Goal: Transaction & Acquisition: Purchase product/service

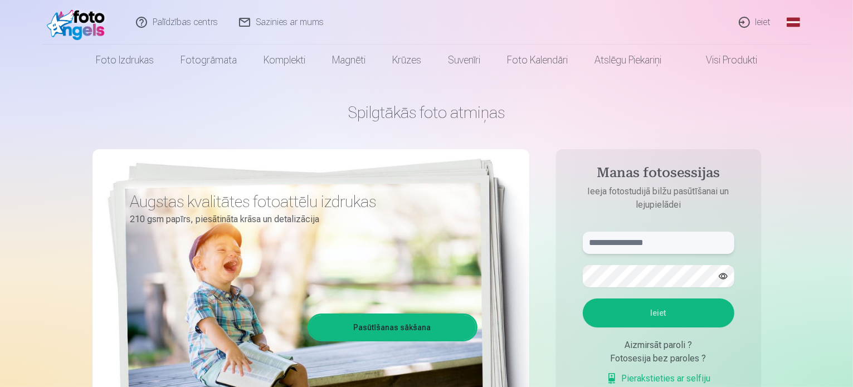
click at [666, 245] on input "text" at bounding box center [659, 243] width 152 height 22
type input "**********"
click at [583, 299] on button "Ieiet" at bounding box center [659, 313] width 152 height 29
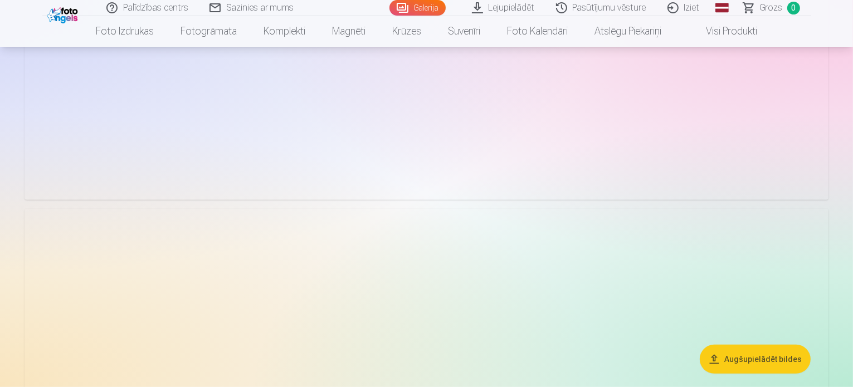
scroll to position [446, 0]
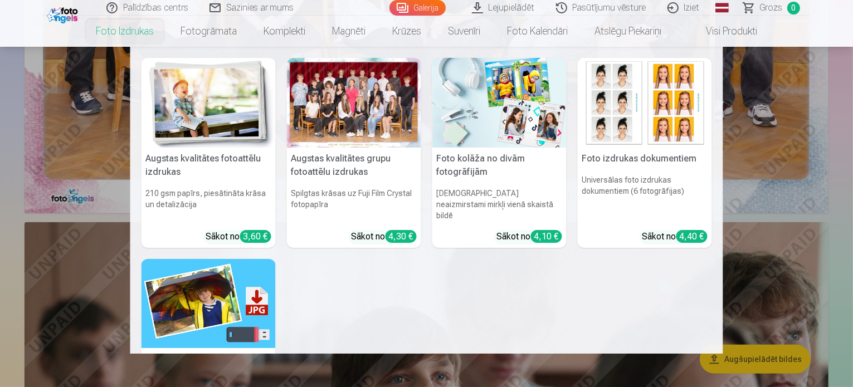
click at [117, 31] on link "Foto izdrukas" at bounding box center [124, 31] width 85 height 31
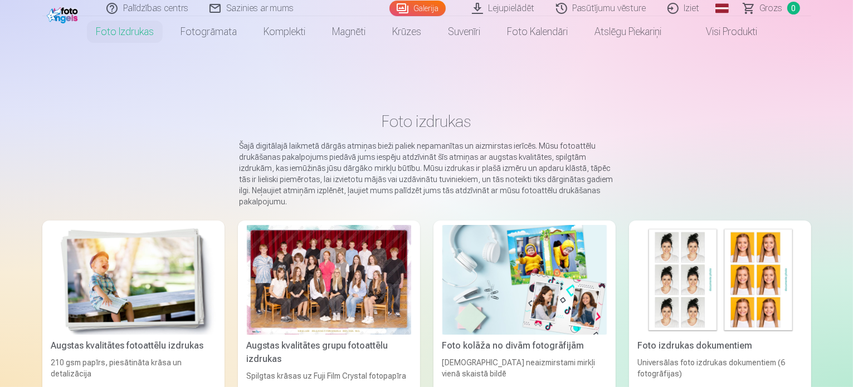
scroll to position [56, 0]
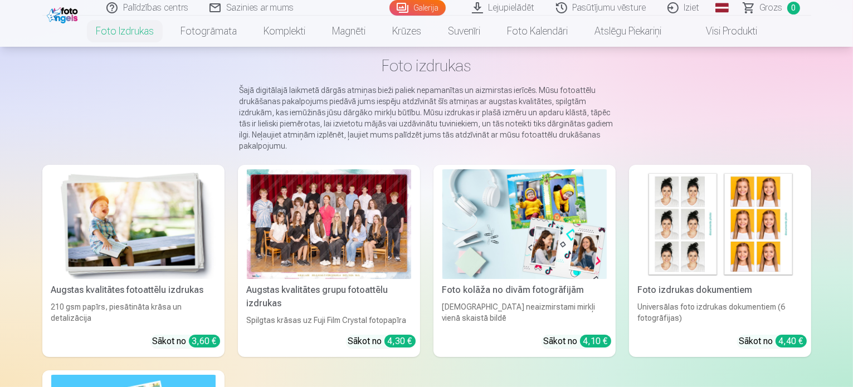
click at [316, 256] on div at bounding box center [329, 224] width 164 height 110
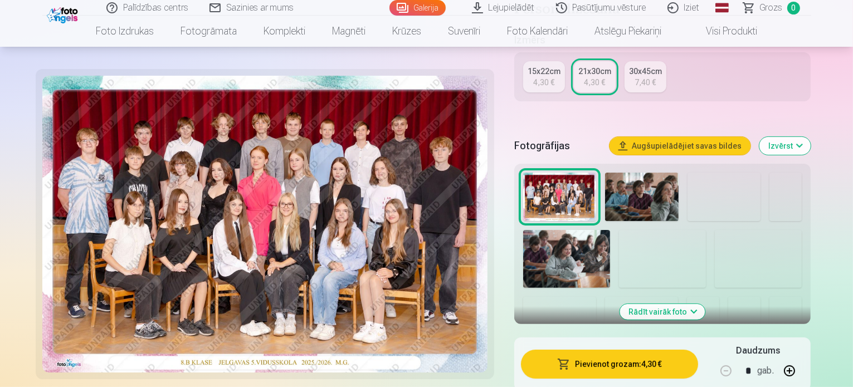
scroll to position [334, 0]
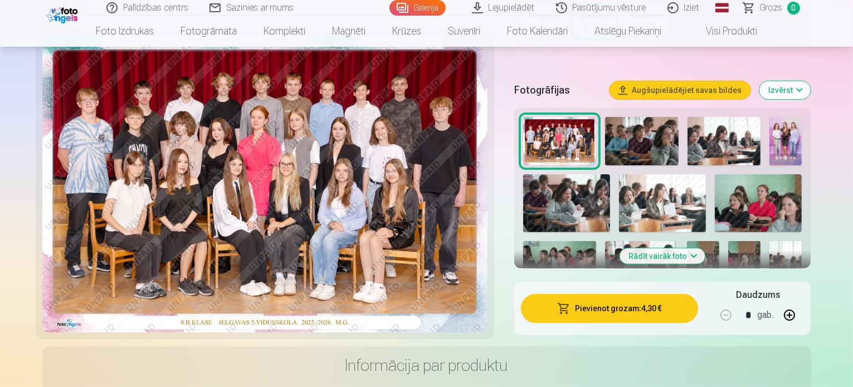
click at [627, 294] on button "Pievienot grozam : 4,30 €" at bounding box center [610, 308] width 178 height 29
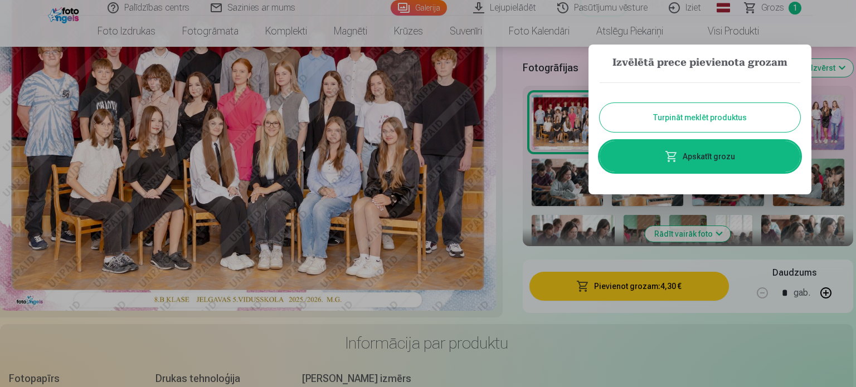
click at [516, 107] on div at bounding box center [428, 193] width 856 height 387
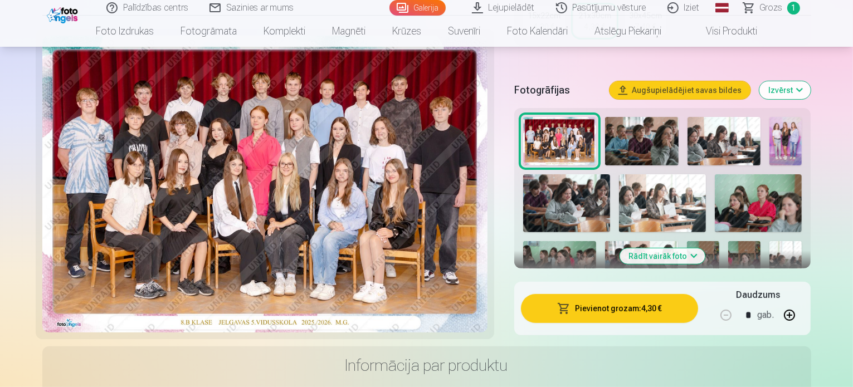
click at [679, 130] on img at bounding box center [642, 141] width 74 height 49
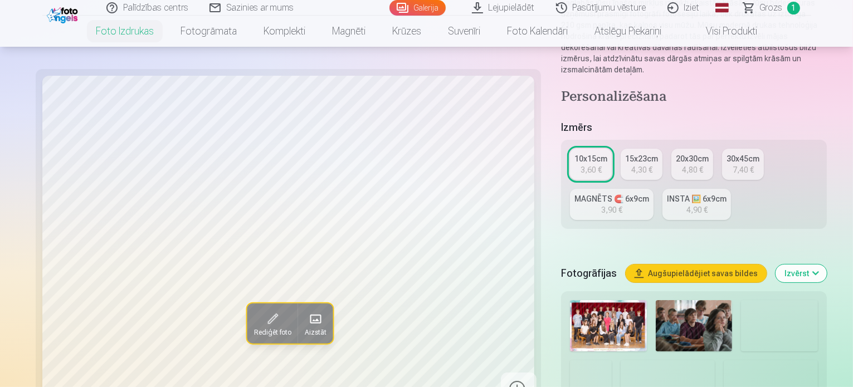
scroll to position [223, 0]
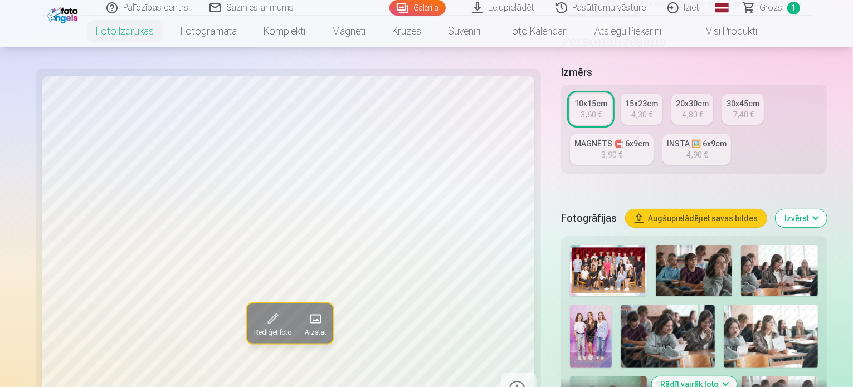
click at [752, 245] on img at bounding box center [779, 270] width 77 height 51
click at [612, 305] on img at bounding box center [591, 336] width 42 height 63
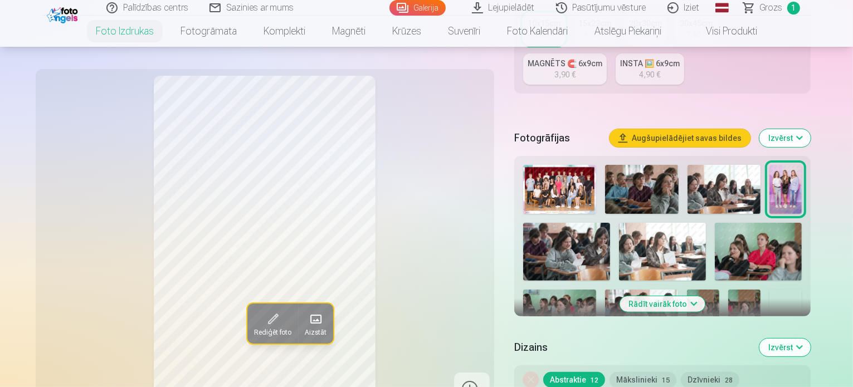
scroll to position [279, 0]
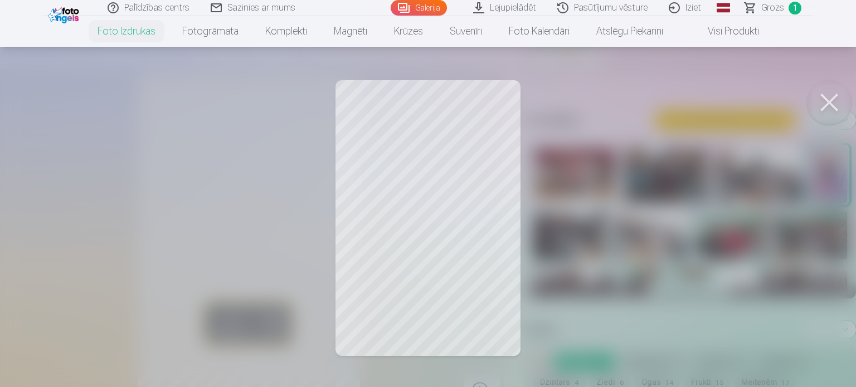
drag, startPoint x: 837, startPoint y: 104, endPoint x: 818, endPoint y: 105, distance: 18.4
click at [837, 104] on button at bounding box center [829, 102] width 45 height 45
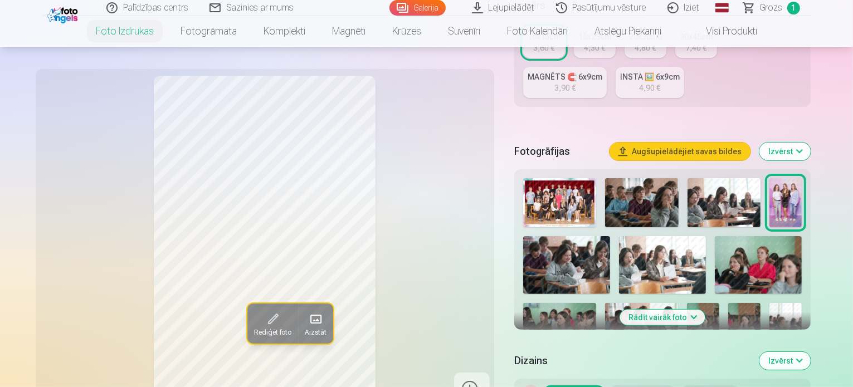
click at [811, 143] on button "Izvērst" at bounding box center [785, 152] width 51 height 18
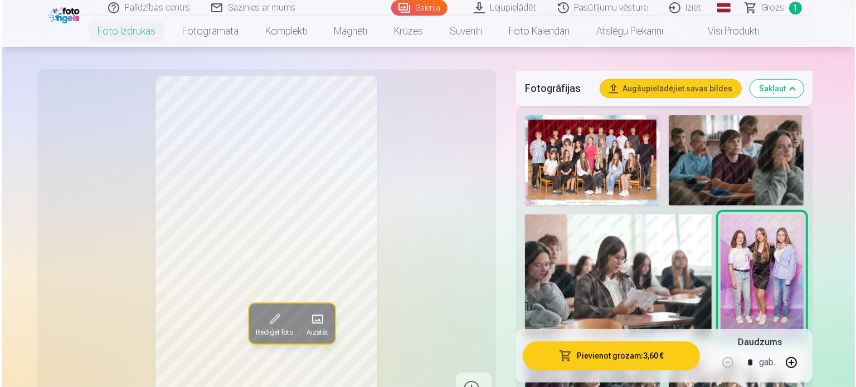
scroll to position [390, 0]
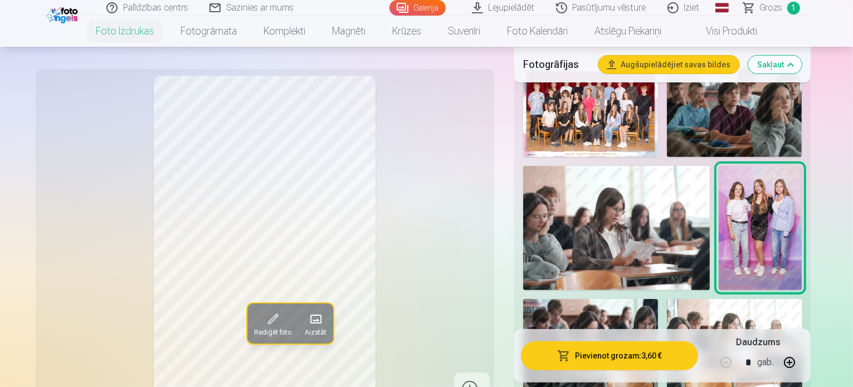
click at [656, 355] on button "Pievienot grozam : 3,60 €" at bounding box center [610, 356] width 178 height 29
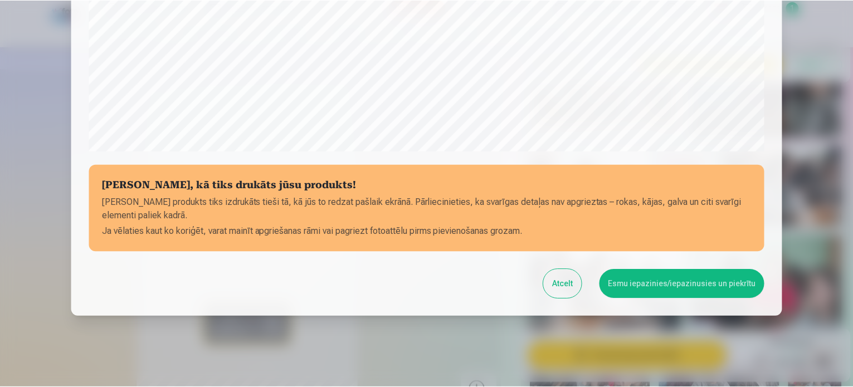
scroll to position [415, 0]
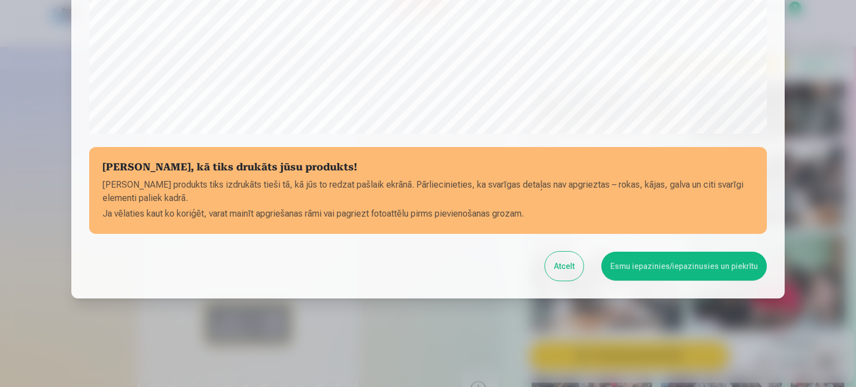
click at [625, 267] on button "Esmu iepazinies/iepazinusies un piekrītu" at bounding box center [684, 266] width 166 height 29
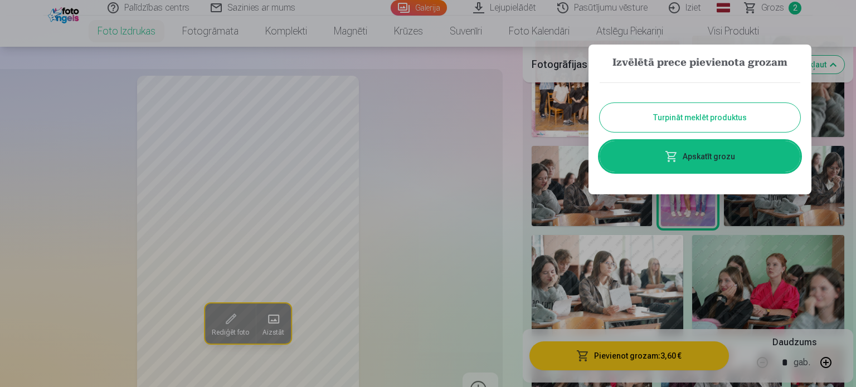
click at [716, 156] on link "Apskatīt grozu" at bounding box center [700, 156] width 201 height 31
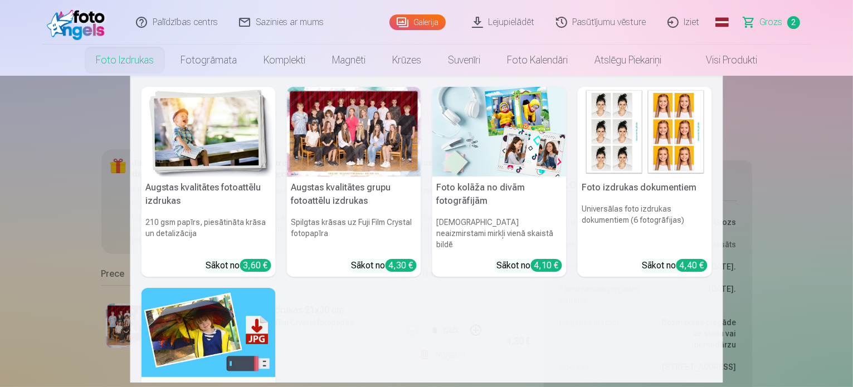
click at [134, 60] on link "Foto izdrukas" at bounding box center [124, 60] width 85 height 31
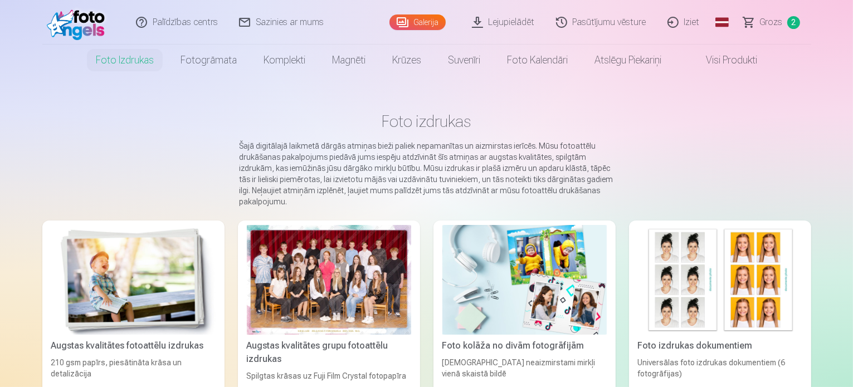
click at [329, 304] on div at bounding box center [329, 280] width 164 height 110
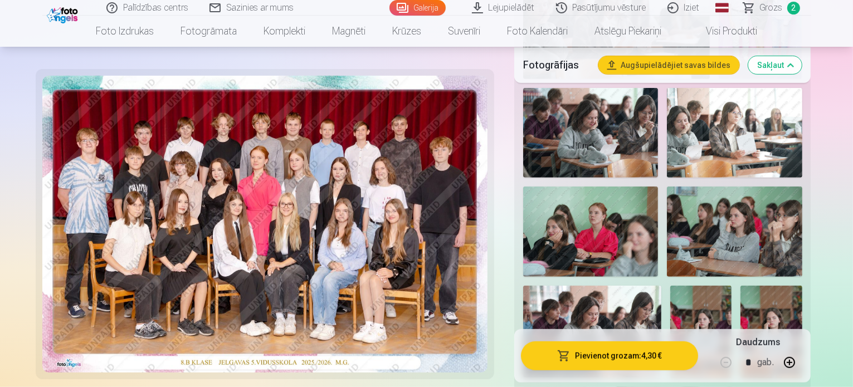
scroll to position [613, 0]
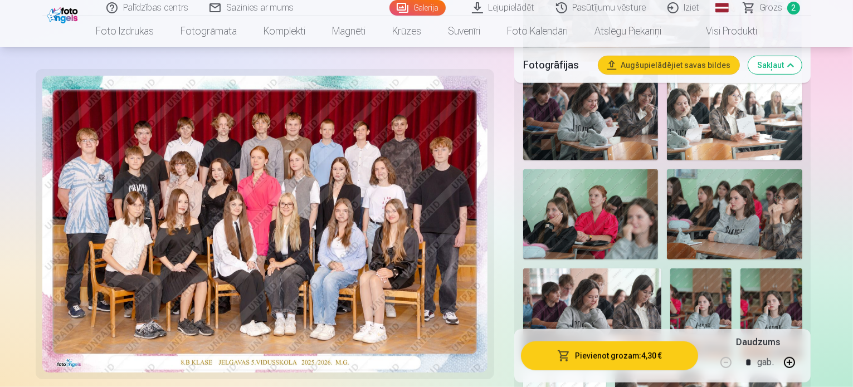
click at [732, 269] on img at bounding box center [701, 315] width 61 height 93
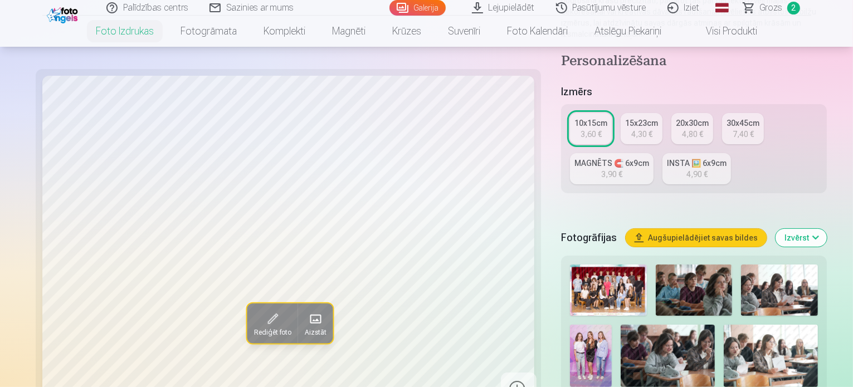
scroll to position [279, 0]
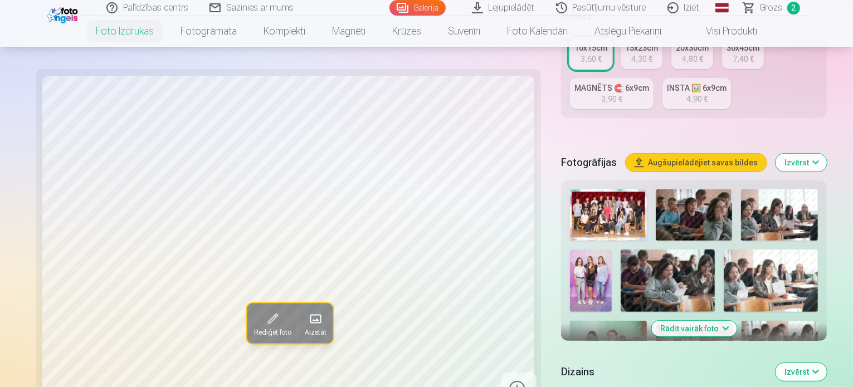
click at [733, 321] on img at bounding box center [694, 346] width 77 height 51
click at [742, 321] on img at bounding box center [780, 346] width 77 height 51
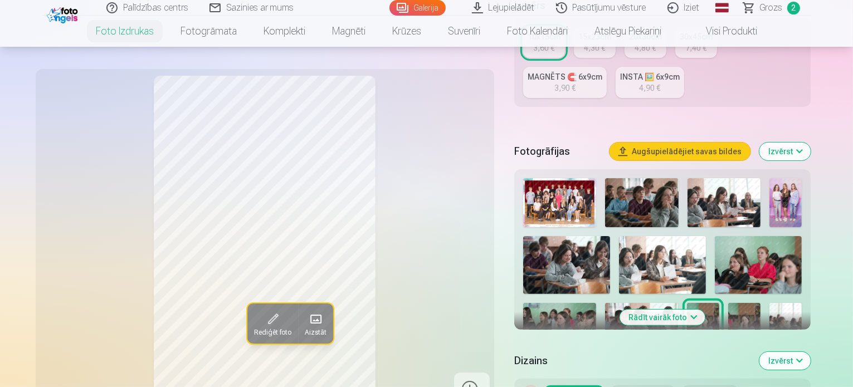
click at [729, 303] on img at bounding box center [745, 327] width 32 height 48
click at [770, 303] on img at bounding box center [786, 327] width 32 height 48
click at [610, 361] on img at bounding box center [566, 390] width 87 height 58
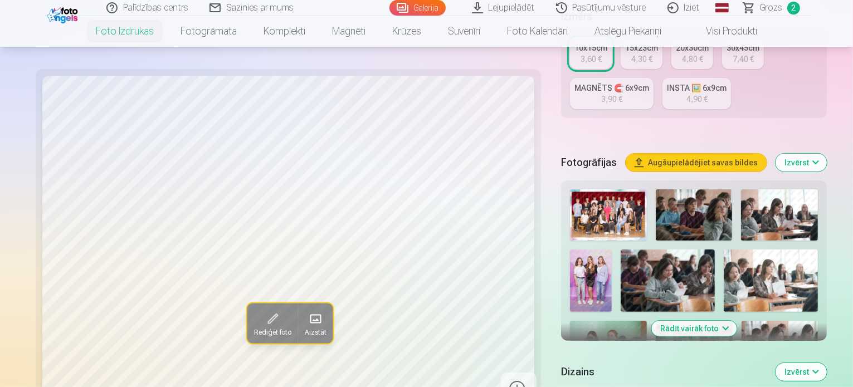
click at [810, 154] on button "Izvērst" at bounding box center [801, 163] width 51 height 18
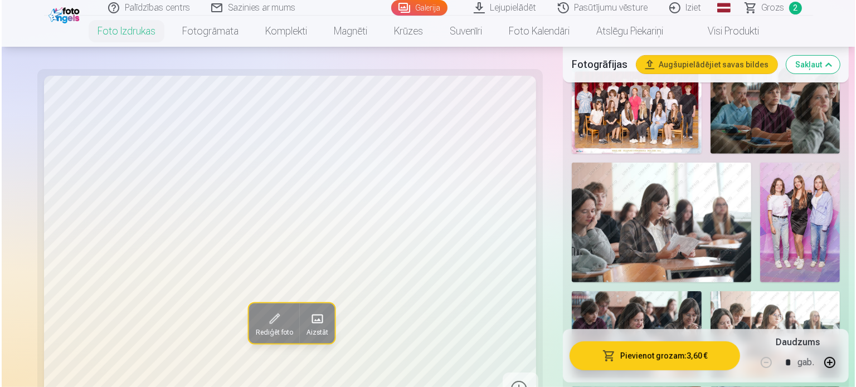
scroll to position [390, 0]
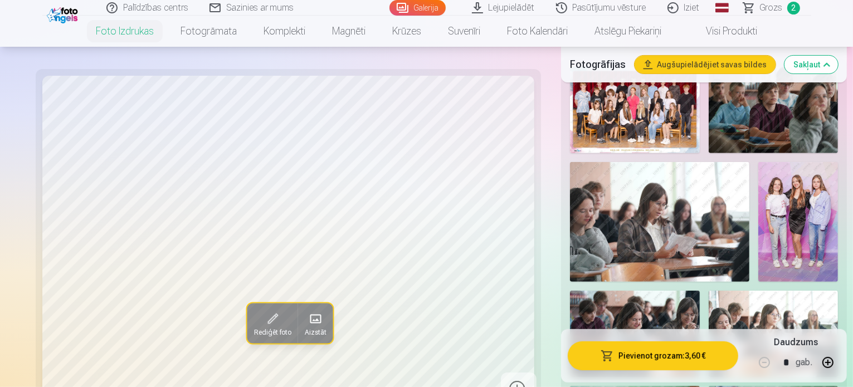
click at [656, 356] on button "Pievienot grozam : 3,60 €" at bounding box center [653, 356] width 171 height 29
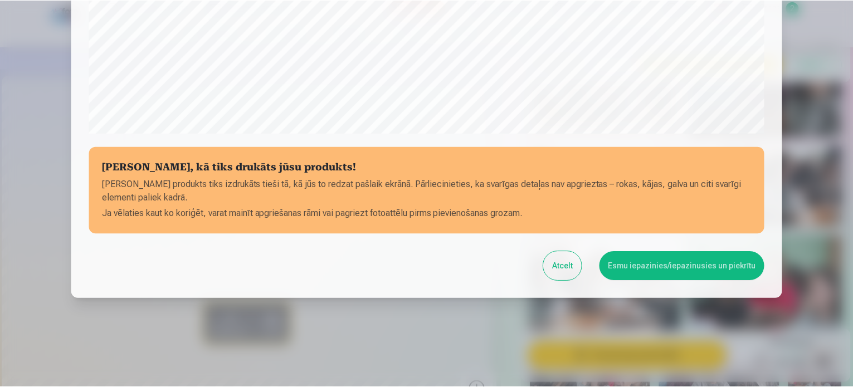
scroll to position [415, 0]
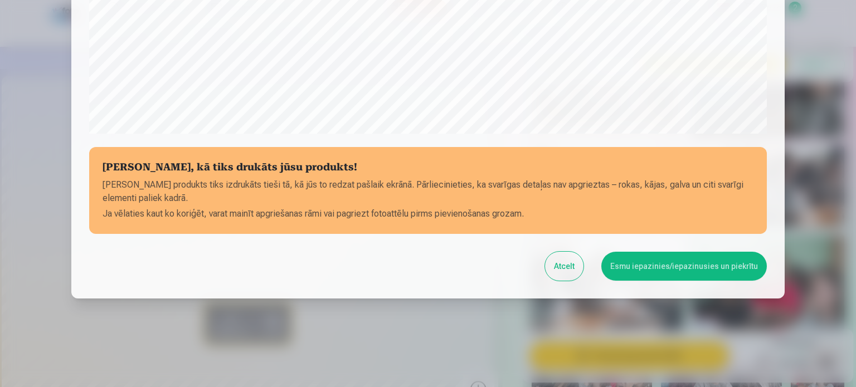
click at [647, 266] on button "Esmu iepazinies/iepazinusies un piekrītu" at bounding box center [684, 266] width 166 height 29
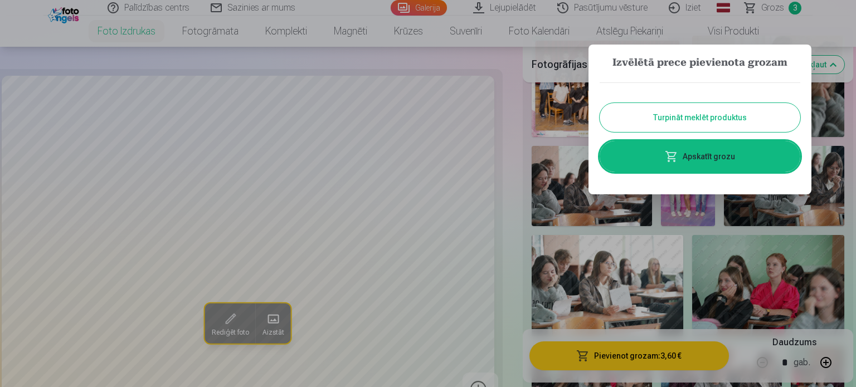
click at [522, 132] on div at bounding box center [428, 193] width 856 height 387
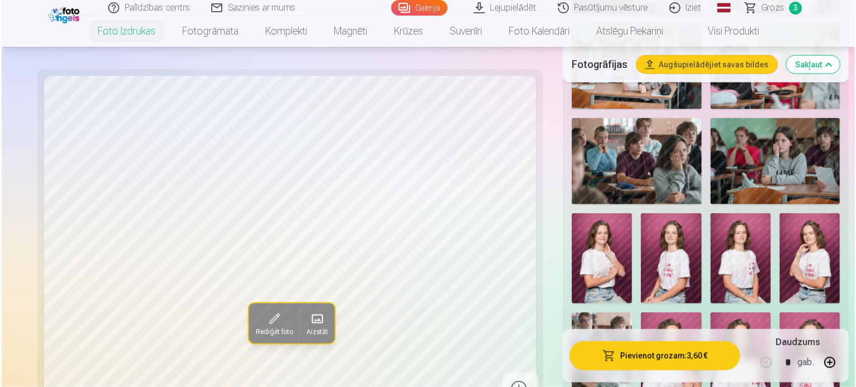
scroll to position [1171, 0]
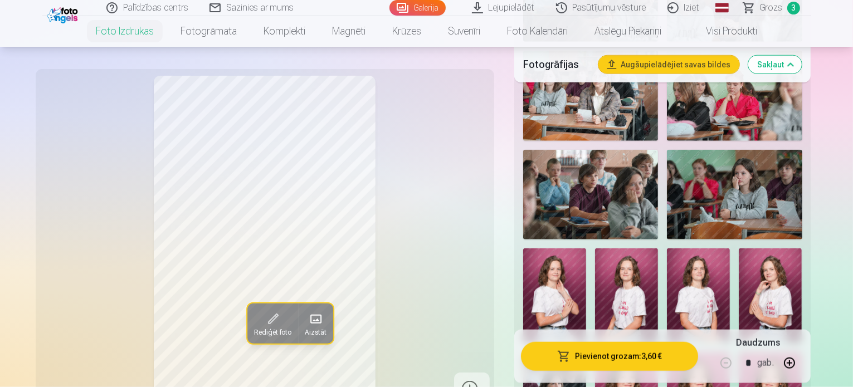
click at [680, 66] on button "Augšupielādējiet savas bildes" at bounding box center [669, 65] width 141 height 18
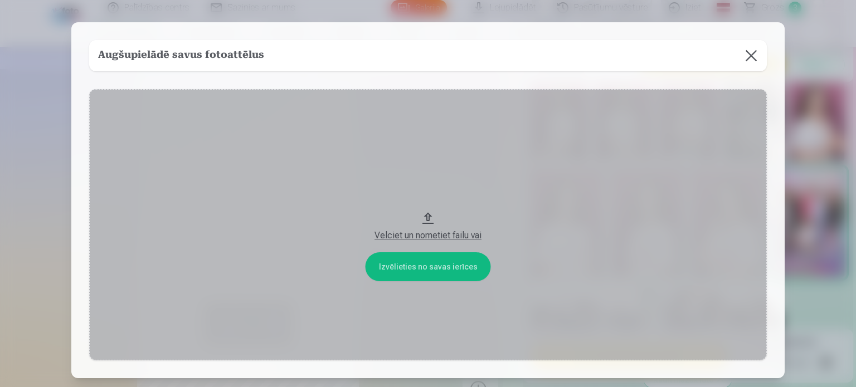
click at [435, 266] on button "Velciet un nometiet failu vai" at bounding box center [428, 224] width 678 height 271
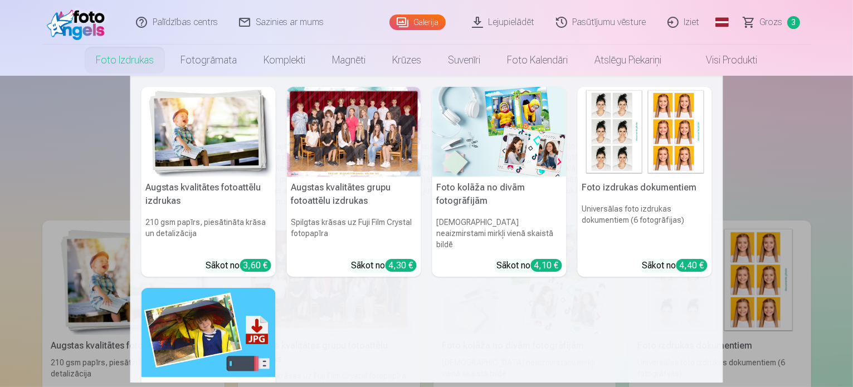
click at [348, 111] on div at bounding box center [354, 132] width 134 height 90
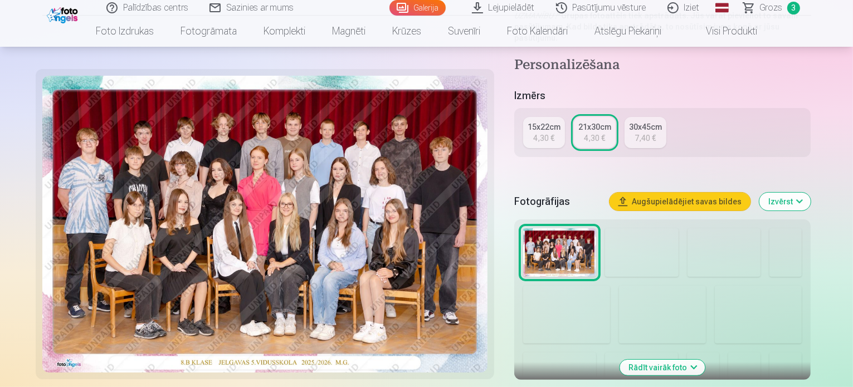
scroll to position [279, 0]
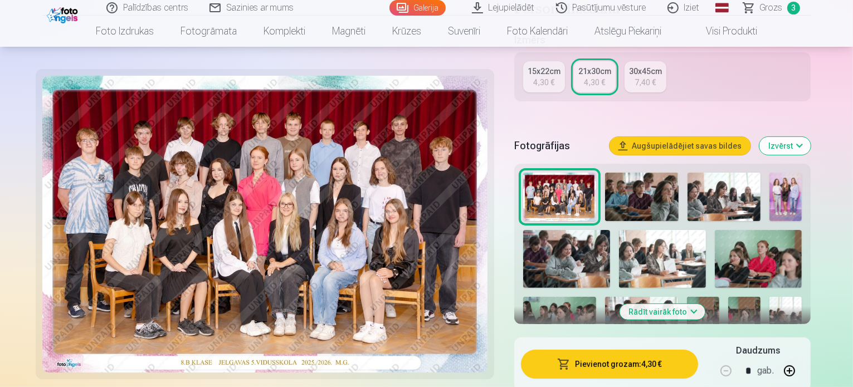
click at [706, 304] on button "Rādīt vairāk foto" at bounding box center [662, 312] width 85 height 16
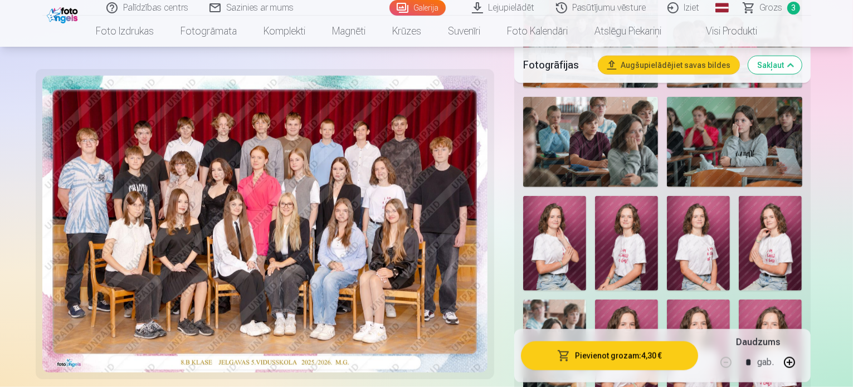
scroll to position [1226, 0]
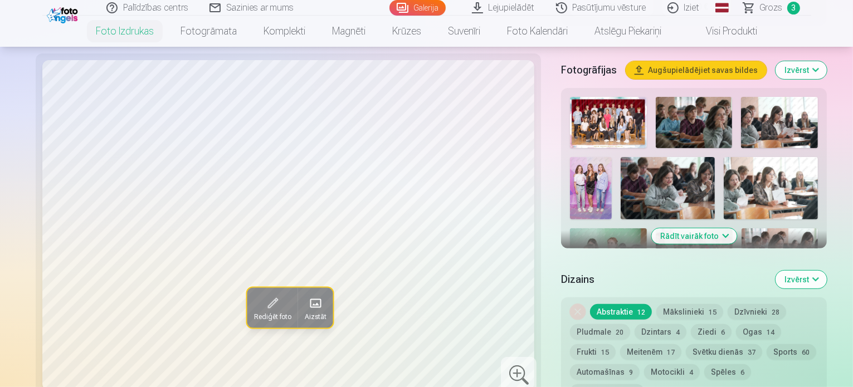
scroll to position [390, 0]
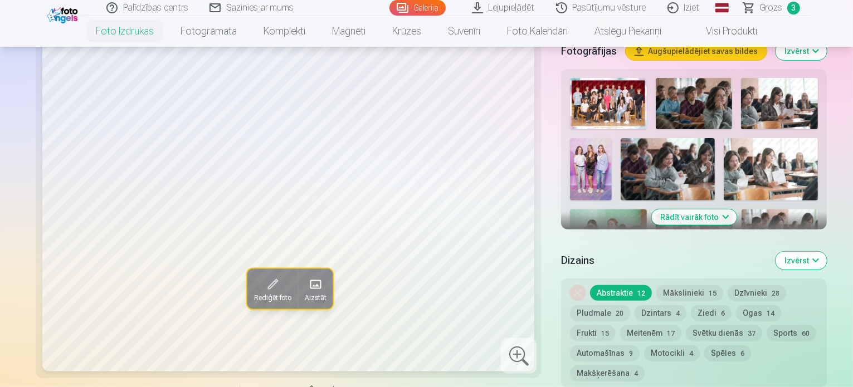
click at [716, 210] on button "Rādīt vairāk foto" at bounding box center [694, 218] width 85 height 16
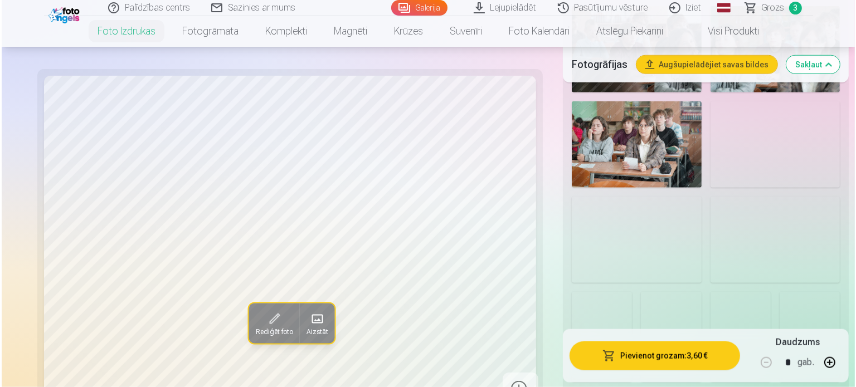
scroll to position [1115, 0]
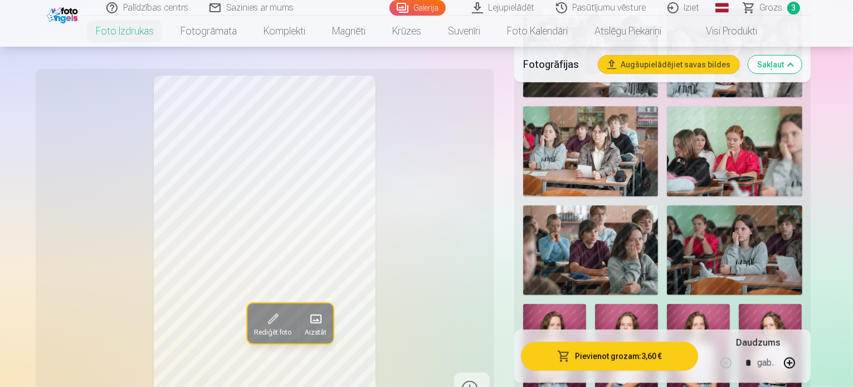
click at [622, 356] on button "Pievienot grozam : 3,60 €" at bounding box center [610, 356] width 178 height 29
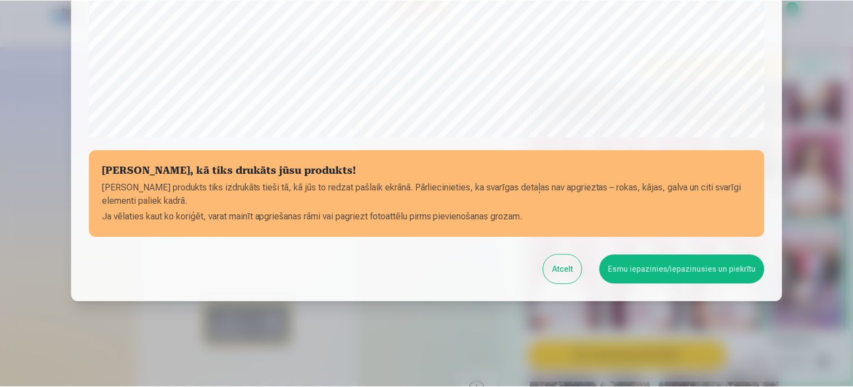
scroll to position [415, 0]
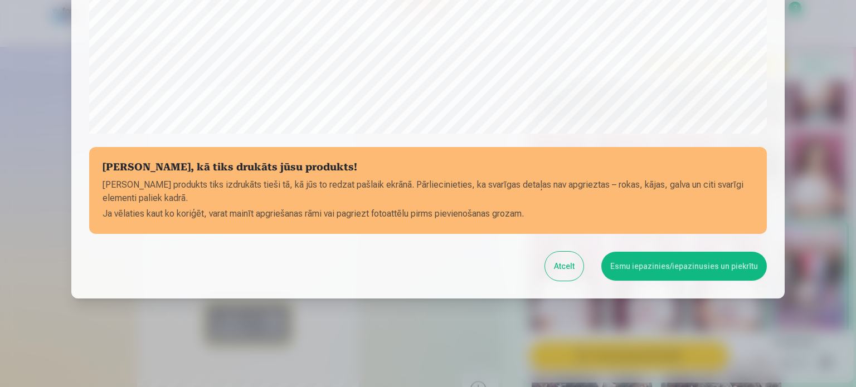
click at [637, 274] on button "Esmu iepazinies/iepazinusies un piekrītu" at bounding box center [684, 266] width 166 height 29
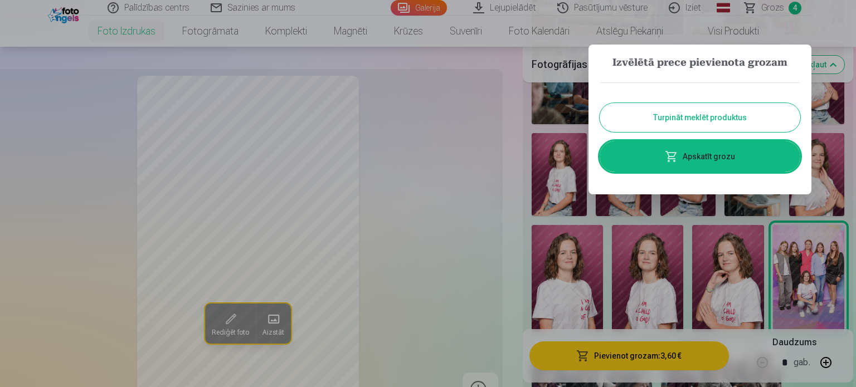
click at [512, 144] on div at bounding box center [428, 193] width 856 height 387
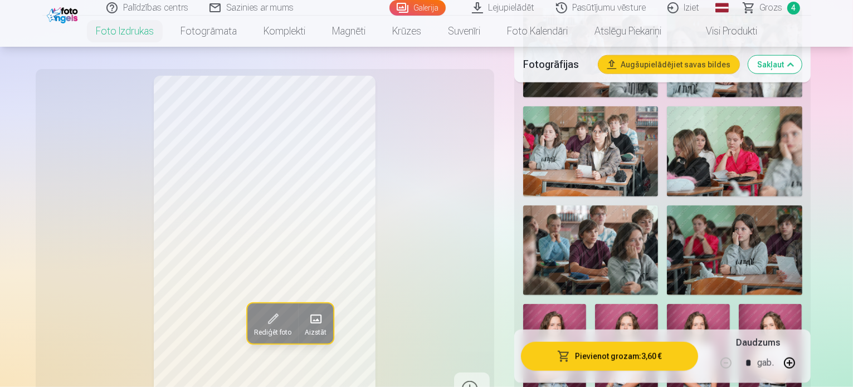
scroll to position [1059, 0]
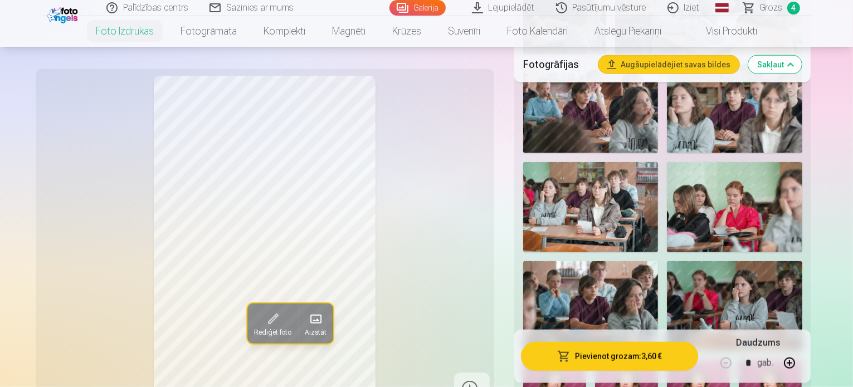
drag, startPoint x: 816, startPoint y: 134, endPoint x: 813, endPoint y: 140, distance: 6.2
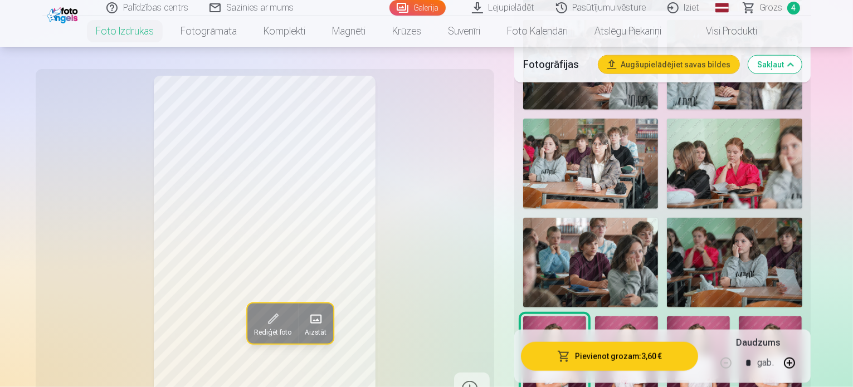
scroll to position [1115, 0]
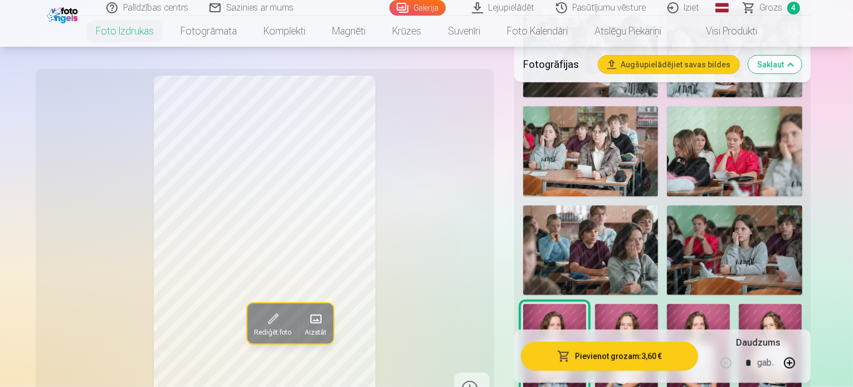
click at [595, 304] on img at bounding box center [626, 351] width 63 height 95
click at [667, 304] on img at bounding box center [698, 351] width 63 height 95
click at [739, 304] on img at bounding box center [770, 351] width 63 height 95
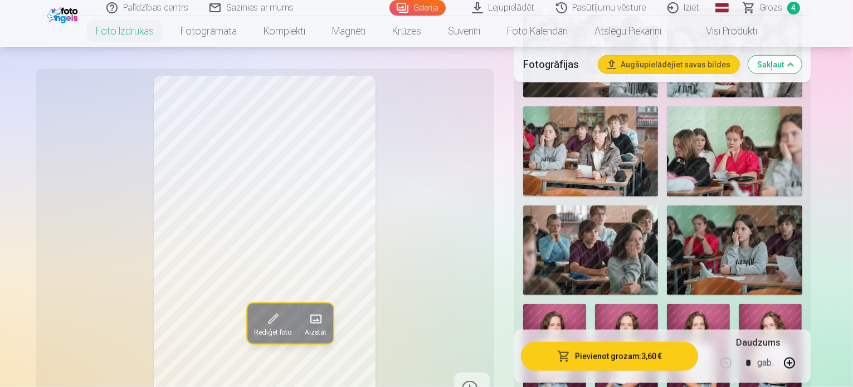
click at [739, 304] on img at bounding box center [770, 351] width 63 height 95
click at [595, 304] on img at bounding box center [626, 351] width 63 height 95
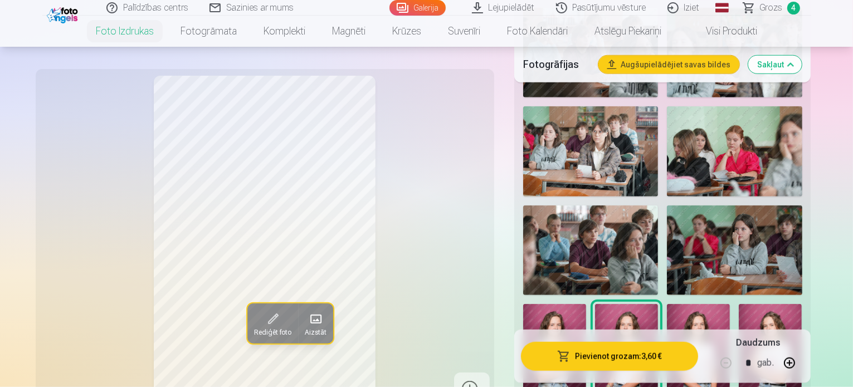
click at [586, 304] on img at bounding box center [554, 351] width 63 height 95
click at [595, 304] on img at bounding box center [626, 351] width 63 height 95
click at [667, 304] on img at bounding box center [698, 351] width 63 height 95
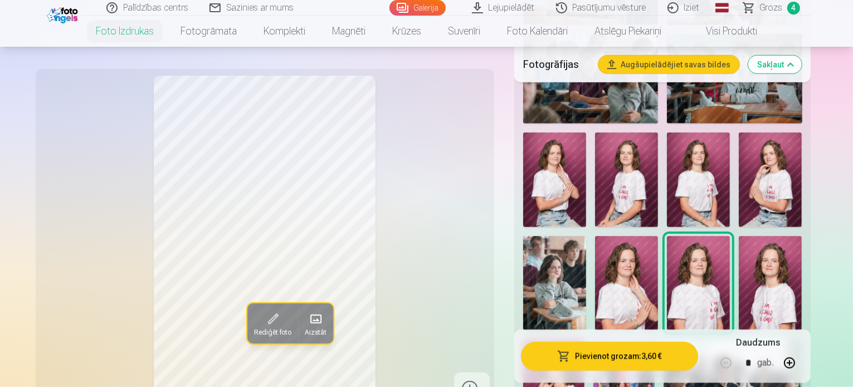
scroll to position [1338, 0]
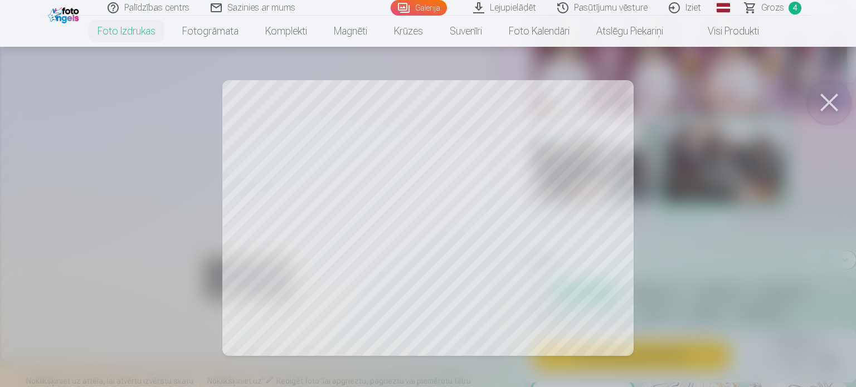
click at [17, 194] on div at bounding box center [428, 193] width 856 height 387
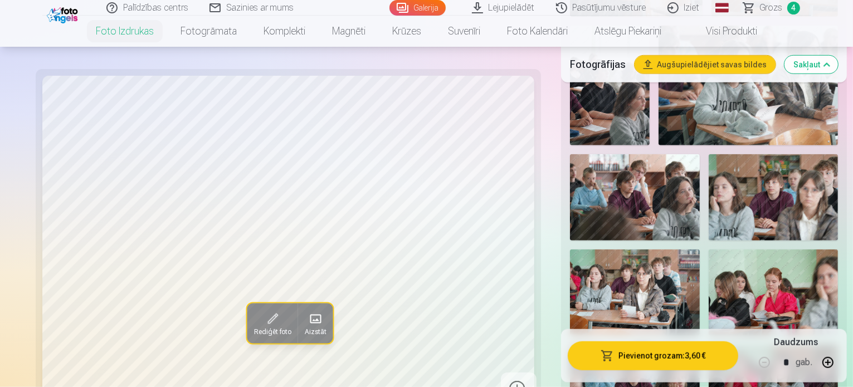
scroll to position [892, 0]
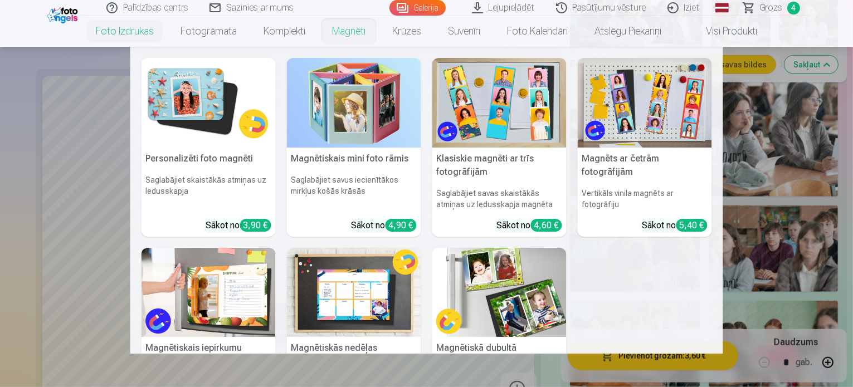
click at [353, 35] on link "Magnēti" at bounding box center [349, 31] width 60 height 31
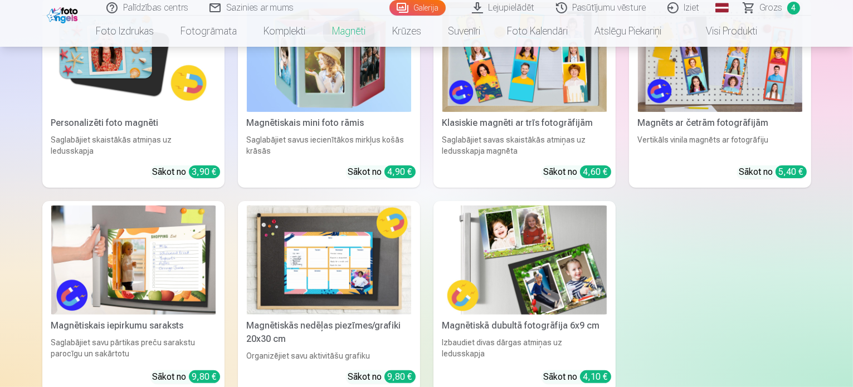
scroll to position [111, 0]
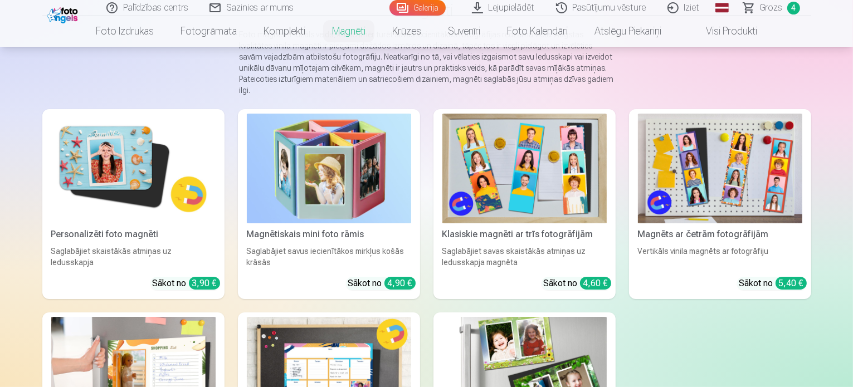
click at [54, 150] on img at bounding box center [133, 169] width 164 height 110
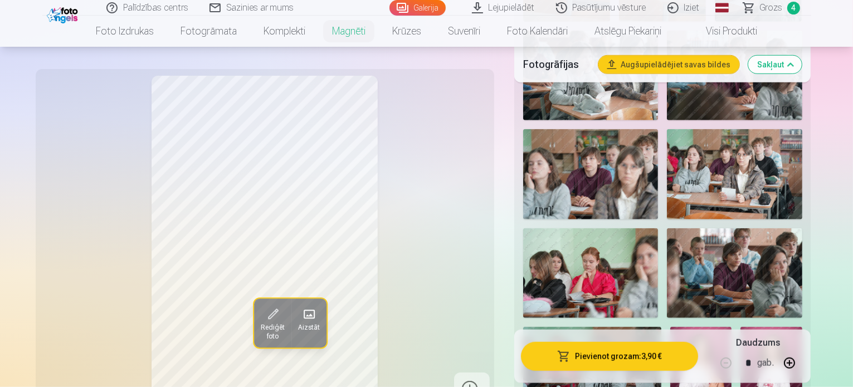
scroll to position [1003, 0]
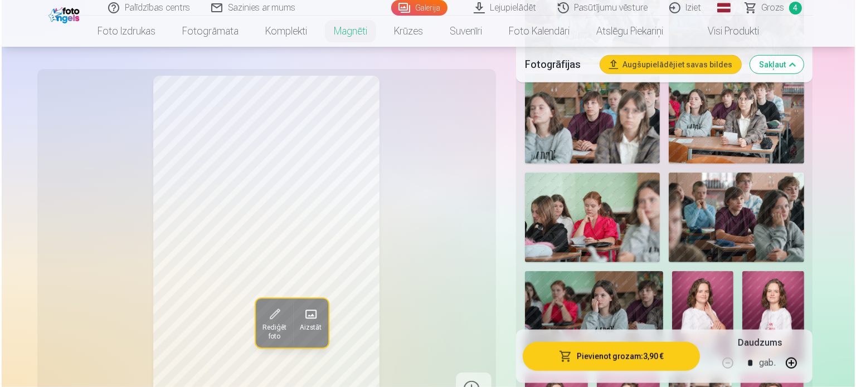
scroll to position [1115, 0]
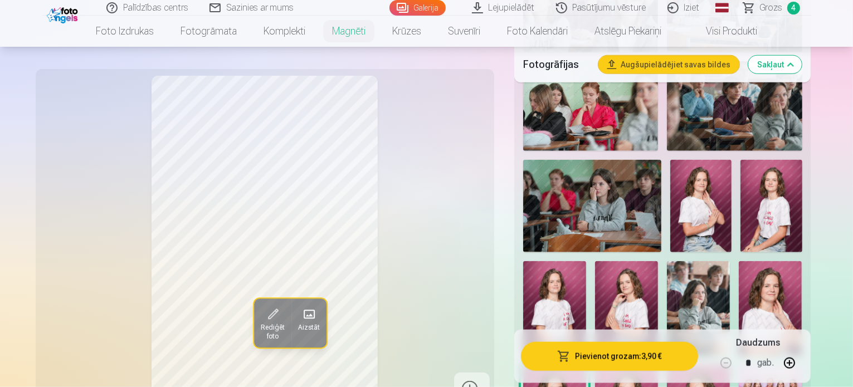
click at [739, 261] on img at bounding box center [770, 308] width 63 height 95
click at [644, 363] on button "Pievienot grozam : 3,90 €" at bounding box center [610, 356] width 178 height 29
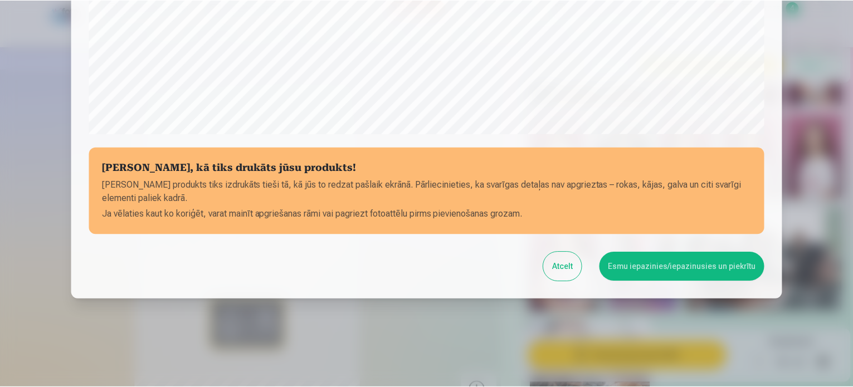
scroll to position [415, 0]
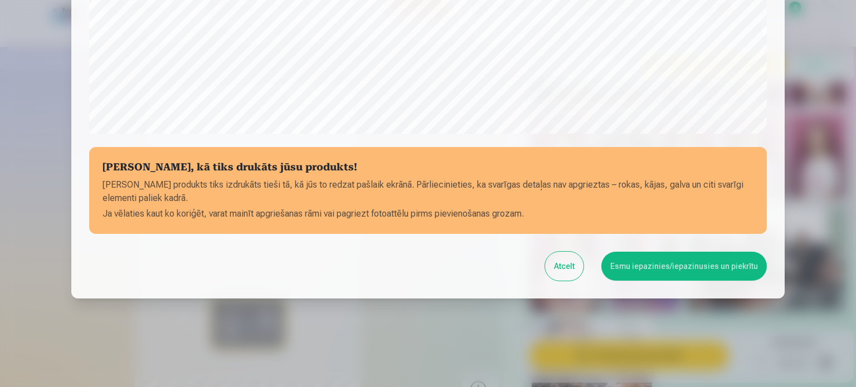
click at [634, 273] on button "Esmu iepazinies/iepazinusies un piekrītu" at bounding box center [684, 266] width 166 height 29
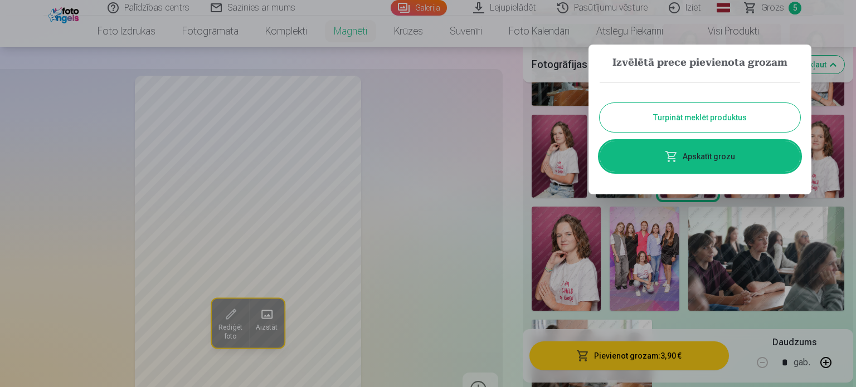
click at [754, 163] on link "Apskatīt grozu" at bounding box center [700, 156] width 201 height 31
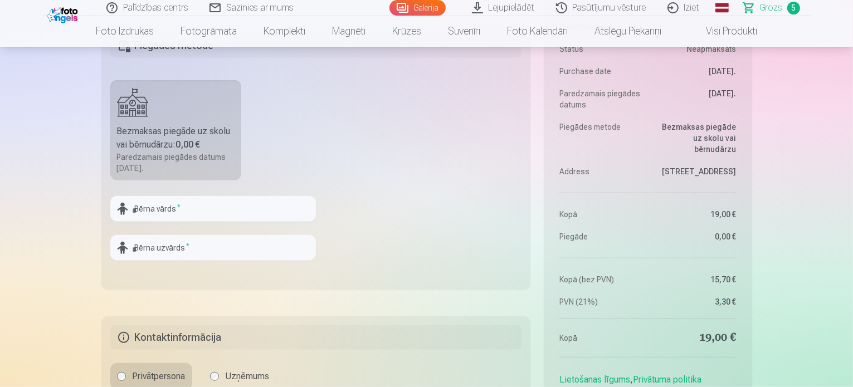
scroll to position [836, 0]
click at [149, 211] on input "text" at bounding box center [213, 208] width 206 height 26
click at [152, 209] on input "text" at bounding box center [213, 208] width 206 height 26
type input "*****"
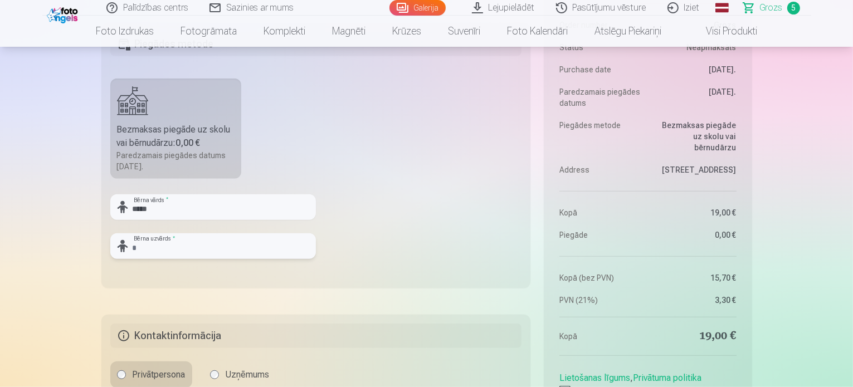
click at [212, 257] on input "text" at bounding box center [213, 247] width 206 height 26
type input "*********"
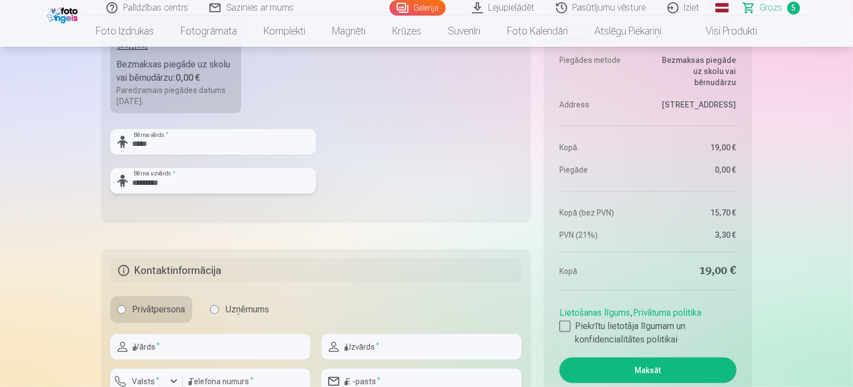
scroll to position [948, 0]
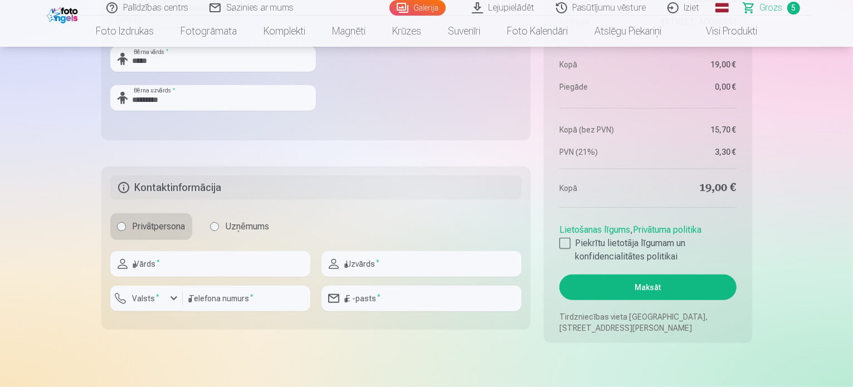
scroll to position [1003, 0]
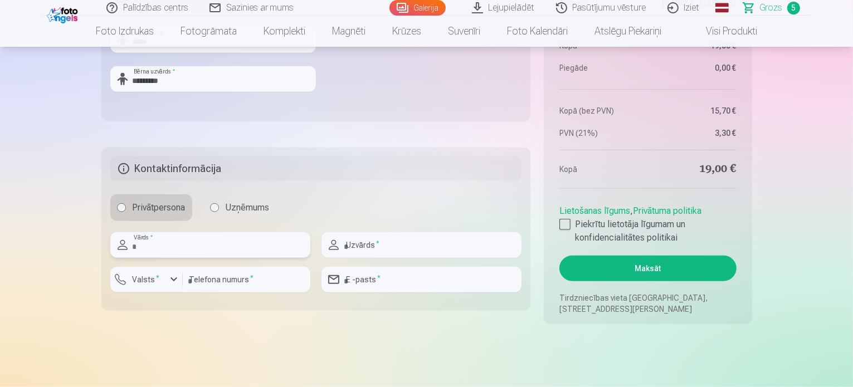
click at [162, 250] on input "text" at bounding box center [210, 245] width 200 height 26
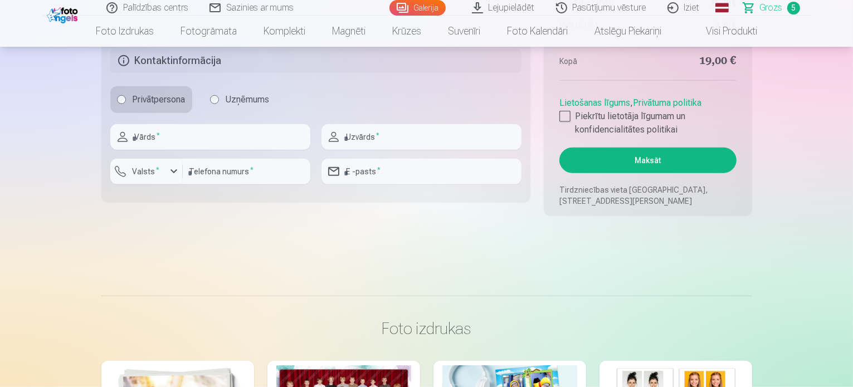
scroll to position [948, 0]
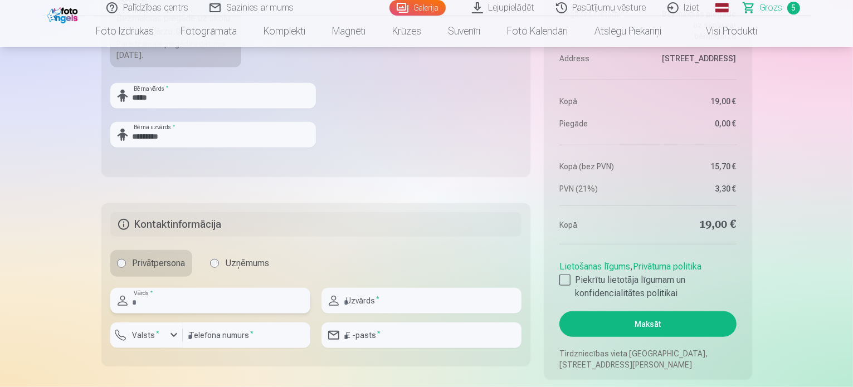
click at [151, 296] on input "text" at bounding box center [210, 301] width 200 height 26
type input "****"
click at [372, 295] on input "text" at bounding box center [422, 301] width 200 height 26
type input "**********"
click at [178, 334] on div "button" at bounding box center [173, 335] width 13 height 13
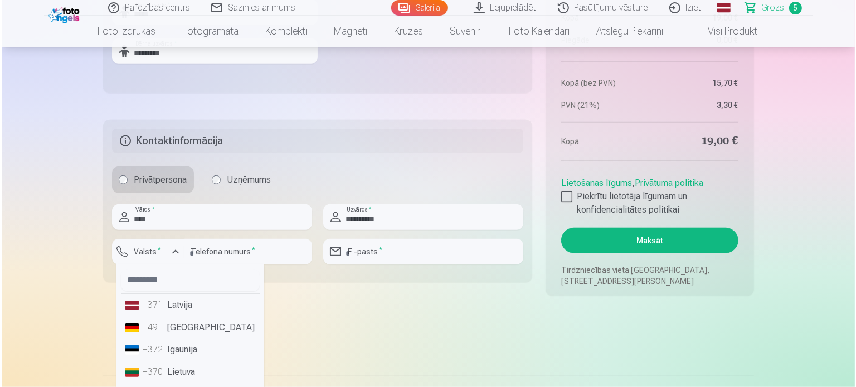
scroll to position [1059, 0]
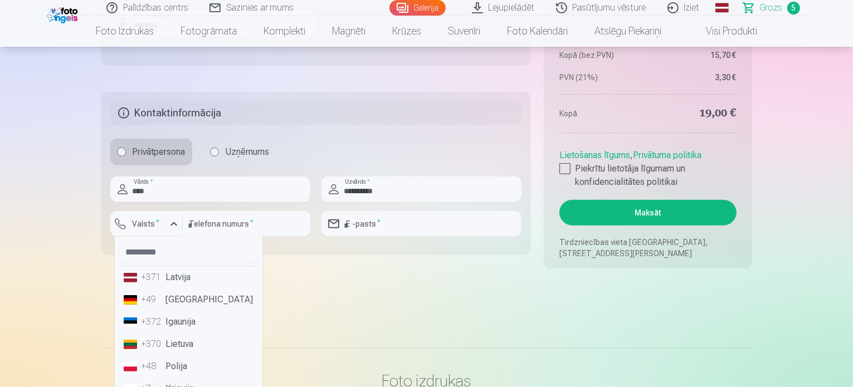
click at [173, 279] on li "+371 Latvija" at bounding box center [188, 277] width 139 height 22
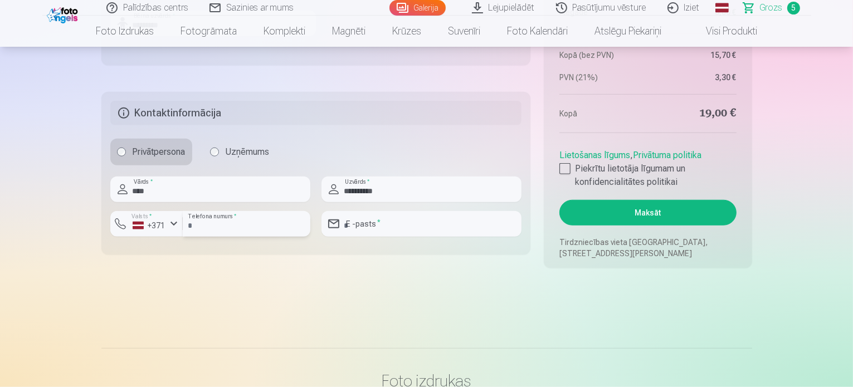
click at [229, 225] on input "number" at bounding box center [247, 224] width 128 height 26
type input "********"
click at [388, 215] on input "email" at bounding box center [422, 224] width 200 height 26
type input "**********"
drag, startPoint x: 575, startPoint y: 167, endPoint x: 582, endPoint y: 177, distance: 12.8
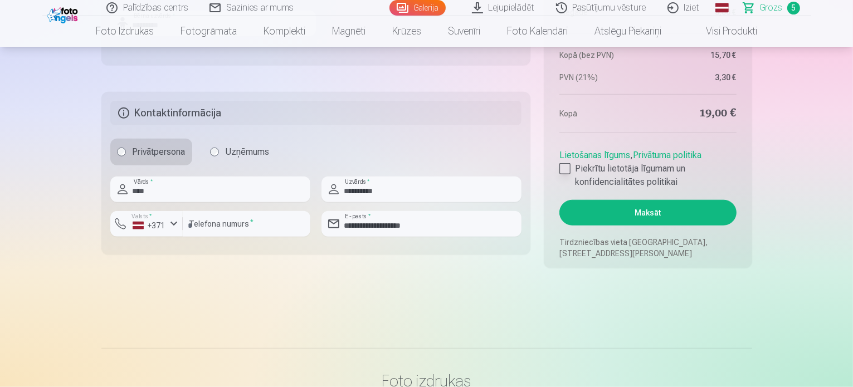
click at [576, 167] on label "Piekrītu lietotāja līgumam un konfidencialitātes politikai" at bounding box center [648, 175] width 177 height 27
click at [600, 214] on button "Maksāt" at bounding box center [648, 213] width 177 height 26
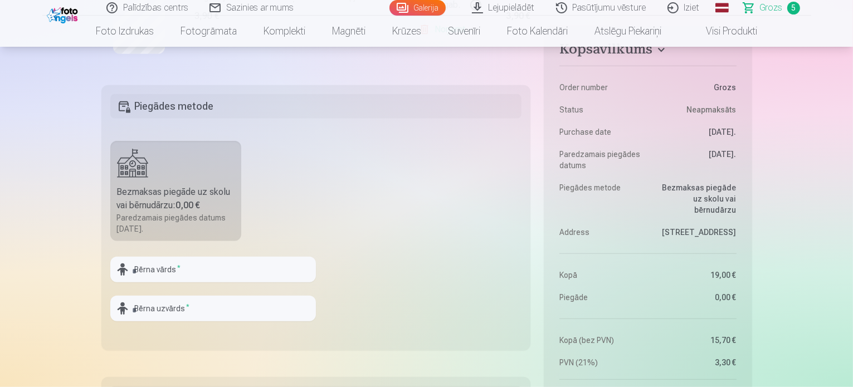
scroll to position [780, 0]
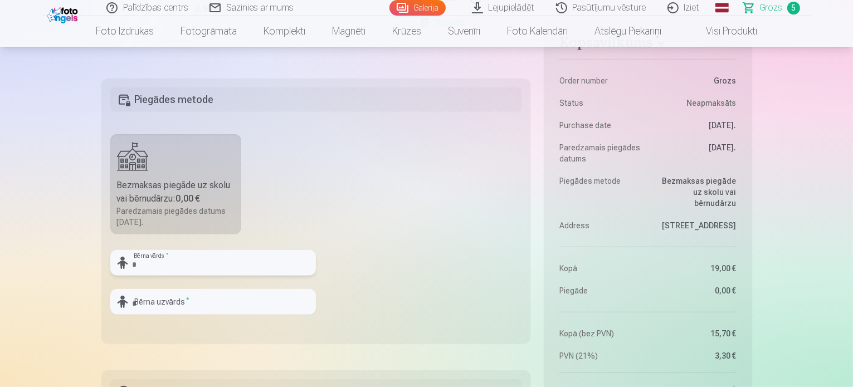
click at [156, 266] on input "text" at bounding box center [213, 263] width 206 height 26
type input "*****"
click at [170, 307] on input "text" at bounding box center [213, 302] width 206 height 26
type input "*********"
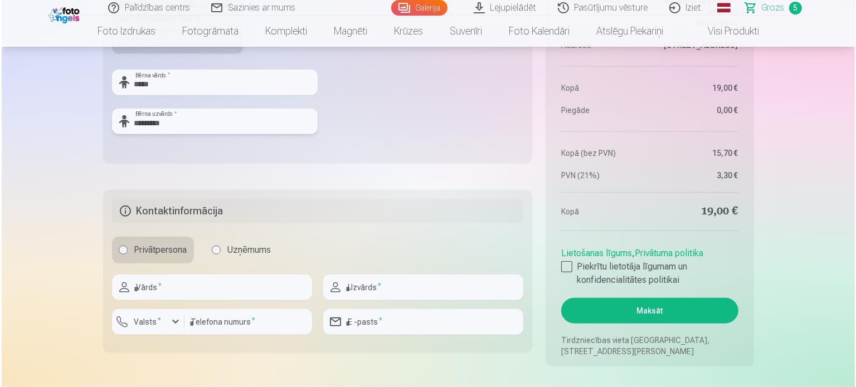
scroll to position [1003, 0]
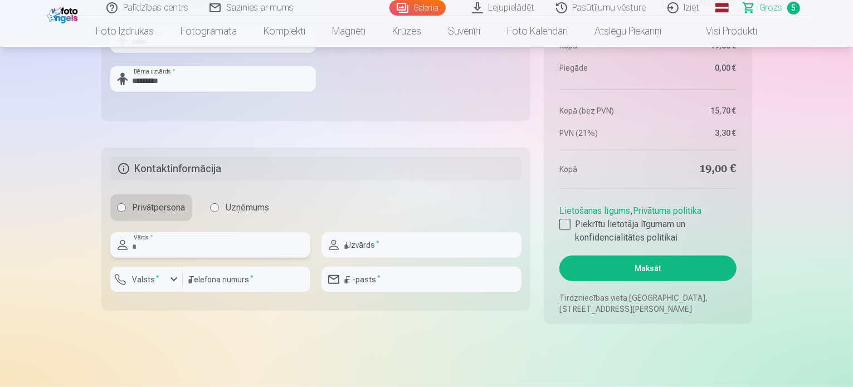
click at [157, 247] on input "text" at bounding box center [210, 245] width 200 height 26
type input "****"
click at [385, 236] on input "text" at bounding box center [422, 245] width 200 height 26
type input "**********"
drag, startPoint x: 170, startPoint y: 283, endPoint x: 147, endPoint y: 284, distance: 22.9
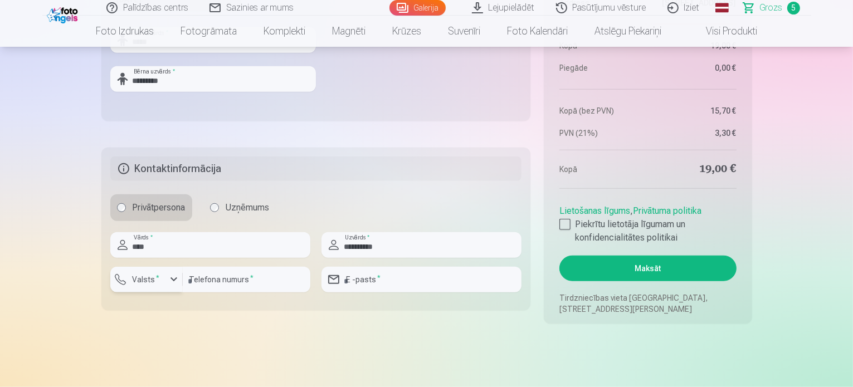
click at [168, 283] on div "button" at bounding box center [173, 279] width 13 height 13
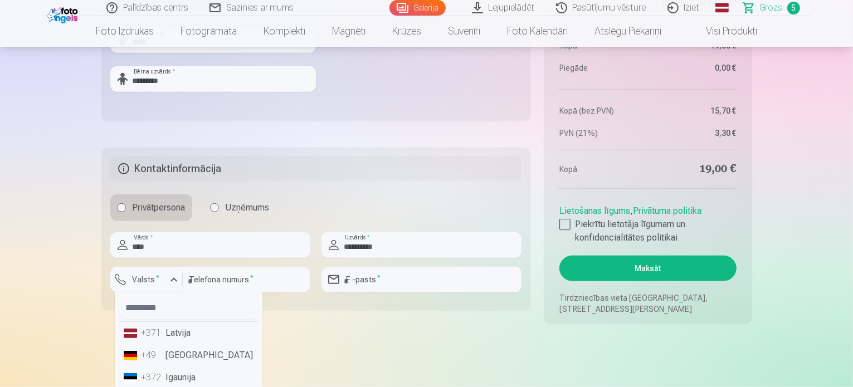
drag, startPoint x: 190, startPoint y: 332, endPoint x: 202, endPoint y: 326, distance: 14.5
click at [192, 331] on li "+371 Latvija" at bounding box center [188, 333] width 139 height 22
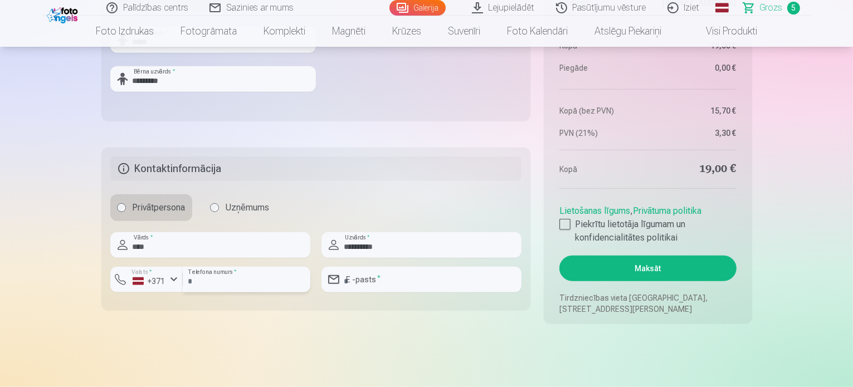
click at [236, 277] on input "number" at bounding box center [247, 280] width 128 height 26
type input "********"
click at [382, 282] on input "email" at bounding box center [422, 280] width 200 height 26
type input "**********"
click at [569, 226] on div at bounding box center [565, 224] width 11 height 11
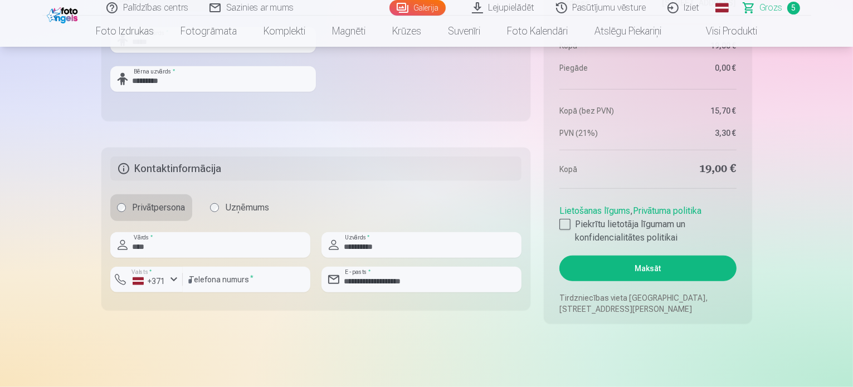
click at [649, 269] on button "Maksāt" at bounding box center [648, 269] width 177 height 26
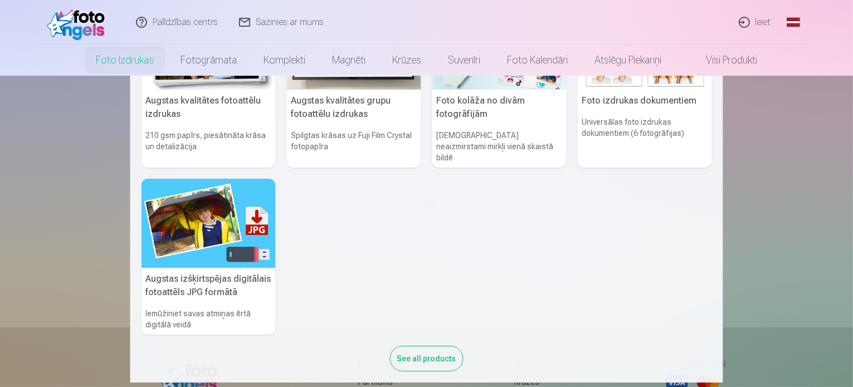
click at [127, 57] on link "Foto izdrukas" at bounding box center [124, 60] width 85 height 31
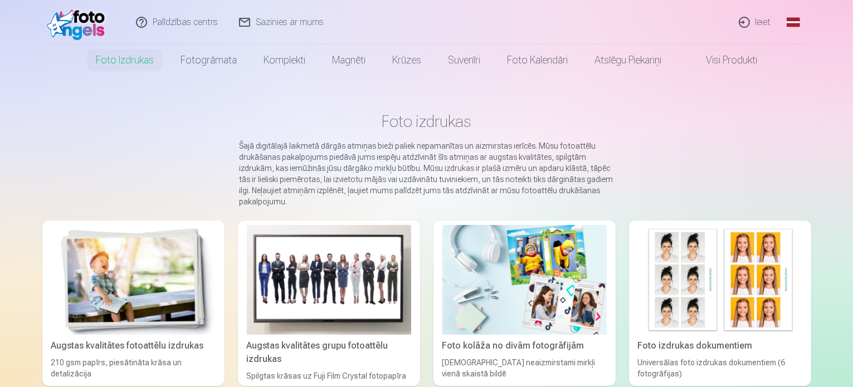
click at [186, 26] on link "Palīdzības centrs" at bounding box center [177, 22] width 103 height 45
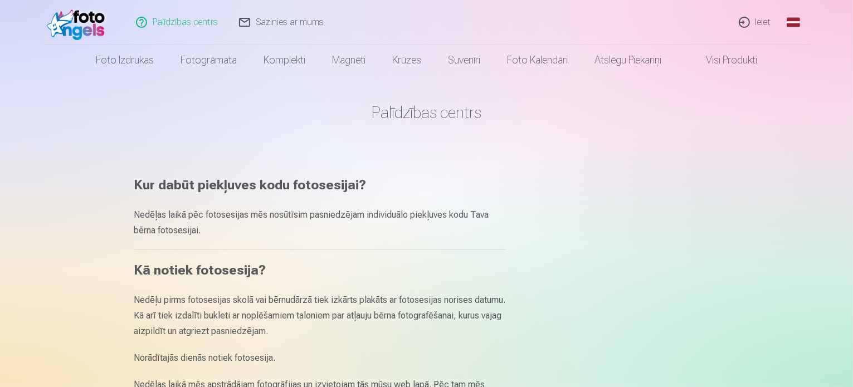
click at [270, 15] on link "Sazinies ar mums" at bounding box center [282, 22] width 106 height 45
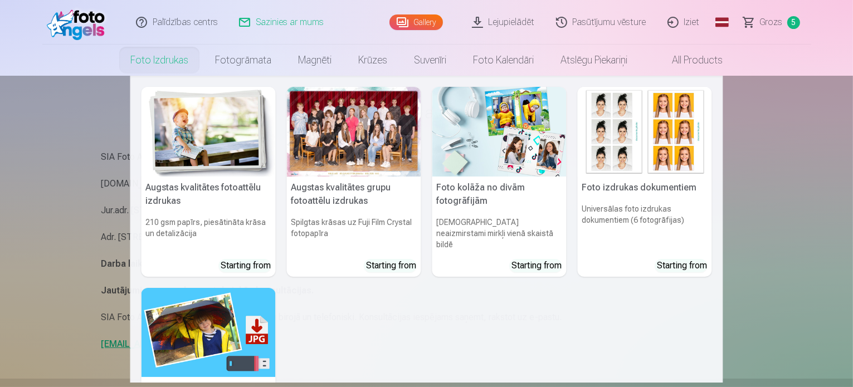
click at [149, 62] on link "Foto izdrukas" at bounding box center [159, 60] width 85 height 31
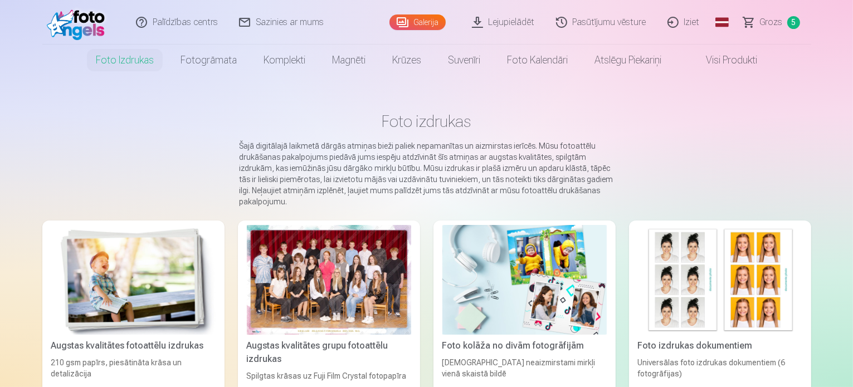
click at [346, 268] on div at bounding box center [329, 280] width 164 height 110
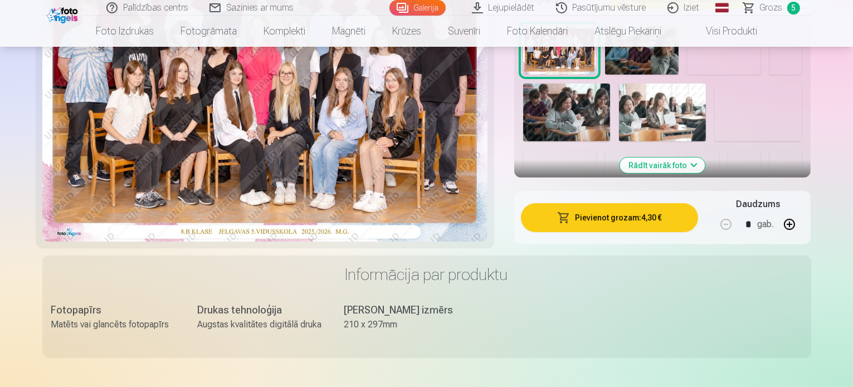
scroll to position [334, 0]
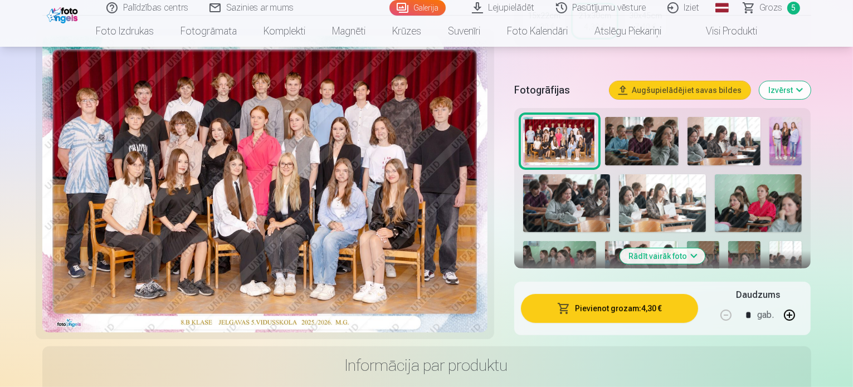
click at [614, 294] on button "Pievienot grozam : 4,30 €" at bounding box center [610, 308] width 178 height 29
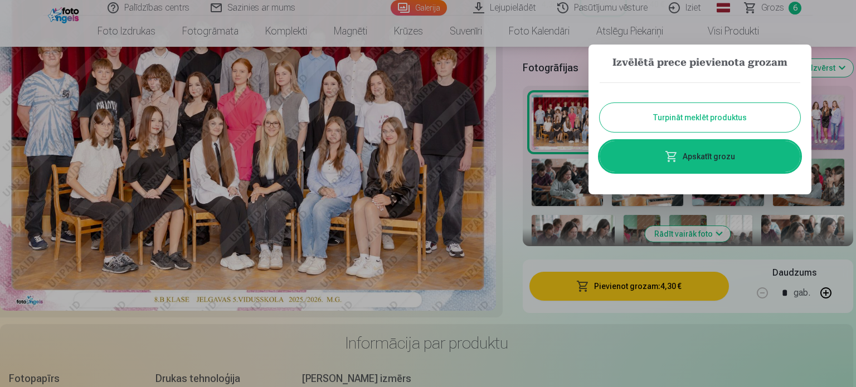
click at [758, 158] on link "Apskatīt grozu" at bounding box center [700, 156] width 201 height 31
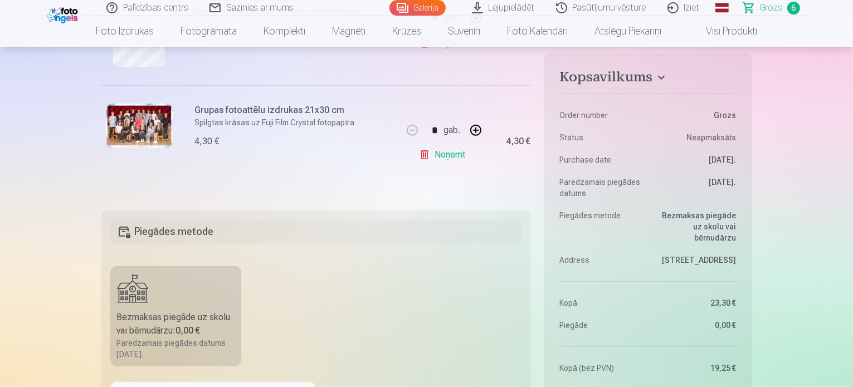
scroll to position [780, 0]
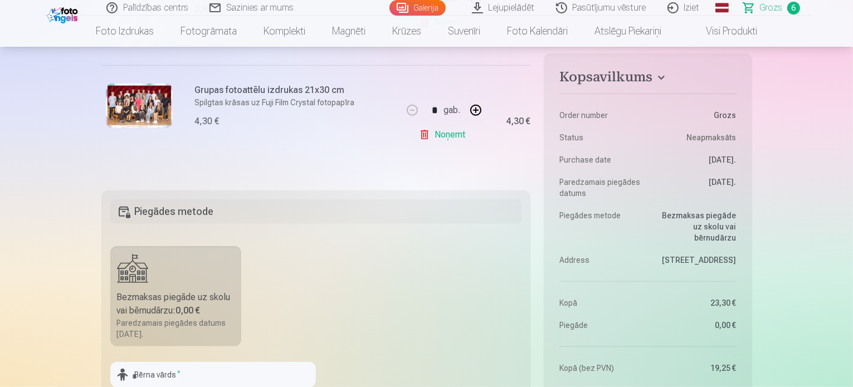
click at [425, 134] on link "Noņemt" at bounding box center [444, 135] width 51 height 22
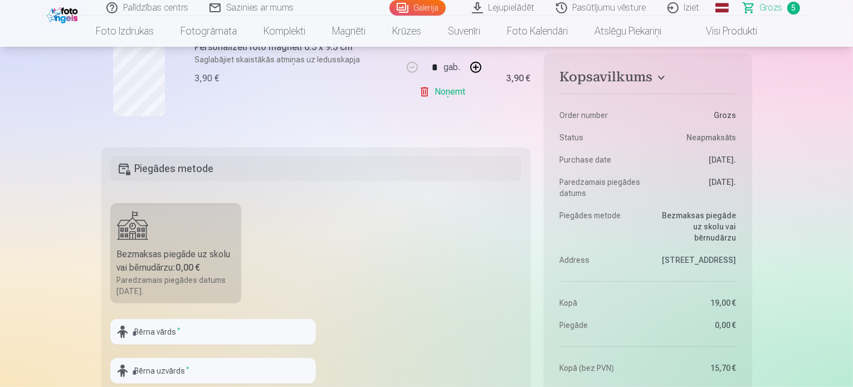
scroll to position [836, 0]
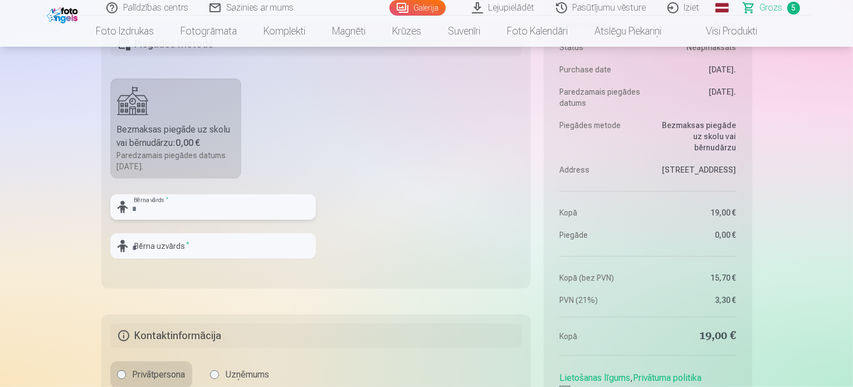
click at [185, 214] on input "text" at bounding box center [213, 208] width 206 height 26
type input "*****"
click at [205, 242] on input "text" at bounding box center [213, 247] width 206 height 26
type input "*********"
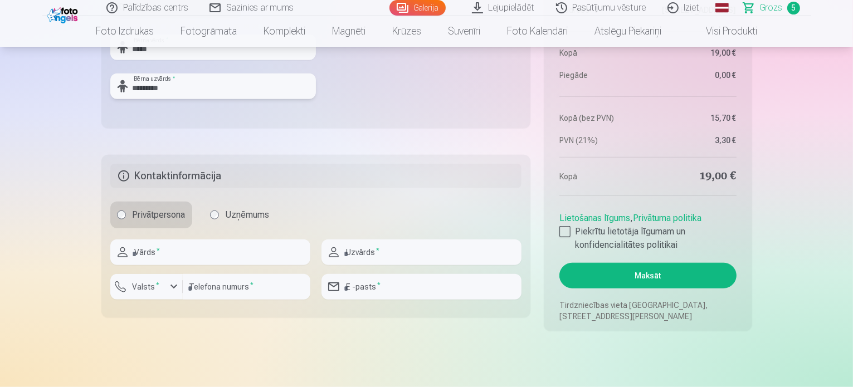
scroll to position [1059, 0]
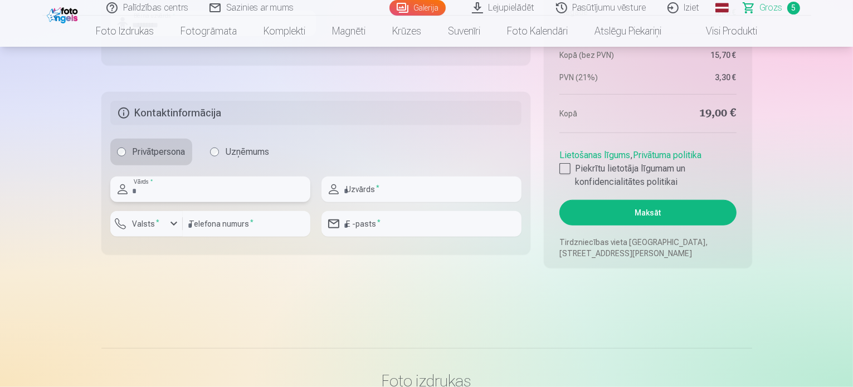
click at [162, 196] on input "text" at bounding box center [210, 190] width 200 height 26
type input "****"
click at [419, 190] on input "text" at bounding box center [422, 190] width 200 height 26
type input "*********"
click at [161, 227] on label "Valsts *" at bounding box center [146, 224] width 36 height 11
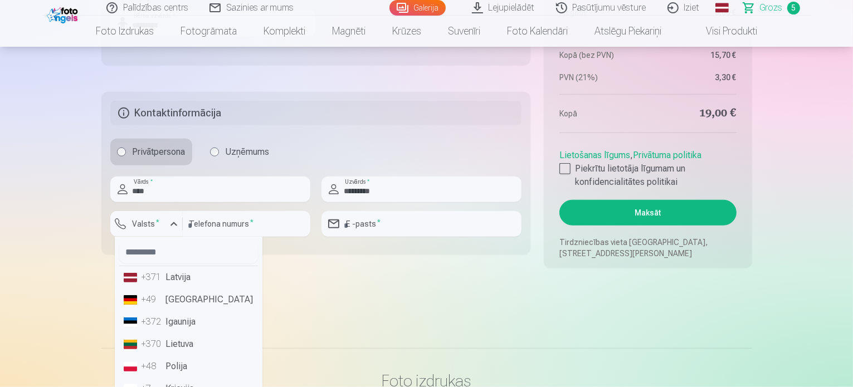
click at [177, 280] on li "+371 Latvija" at bounding box center [188, 277] width 139 height 22
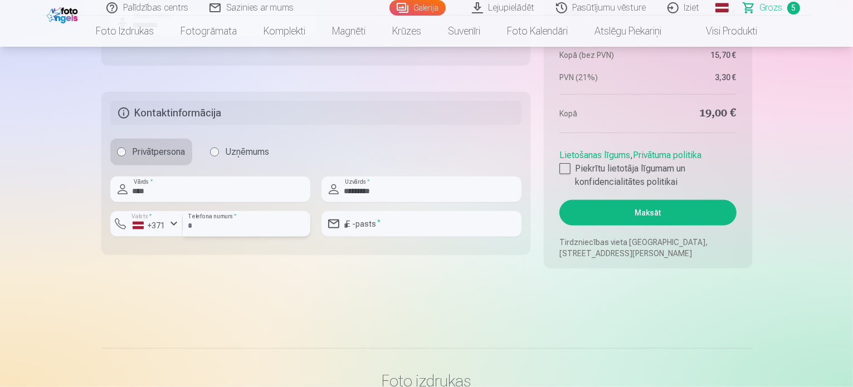
click at [256, 231] on input "********" at bounding box center [247, 224] width 128 height 26
type input "**********"
click at [419, 229] on input "email" at bounding box center [422, 224] width 200 height 26
type input "**********"
click at [566, 171] on div at bounding box center [565, 168] width 11 height 11
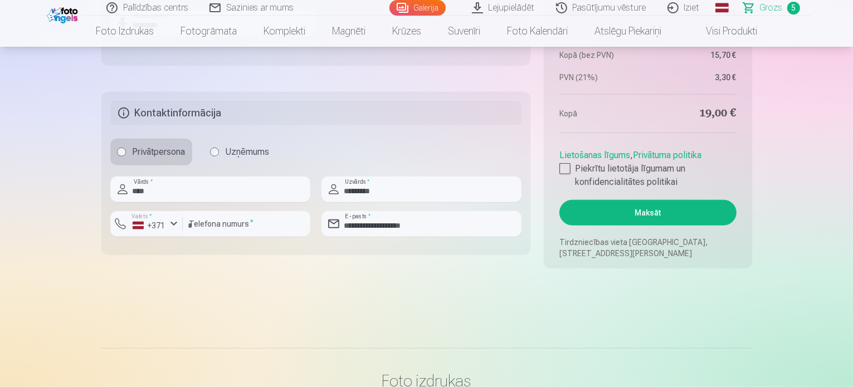
click at [606, 214] on button "Maksāt" at bounding box center [648, 213] width 177 height 26
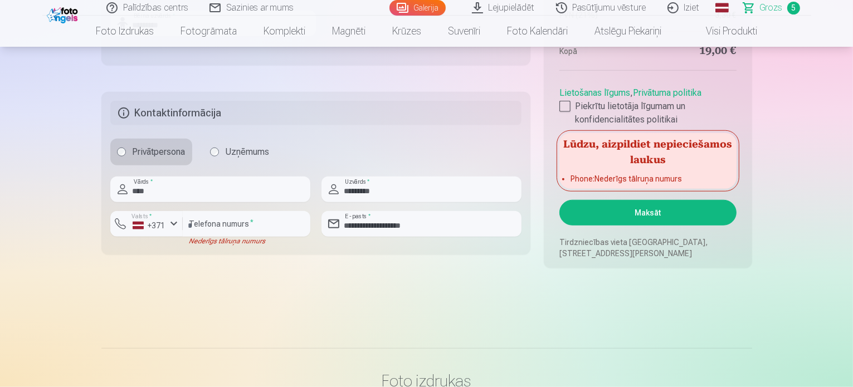
click at [658, 213] on button "Maksāt" at bounding box center [648, 213] width 177 height 26
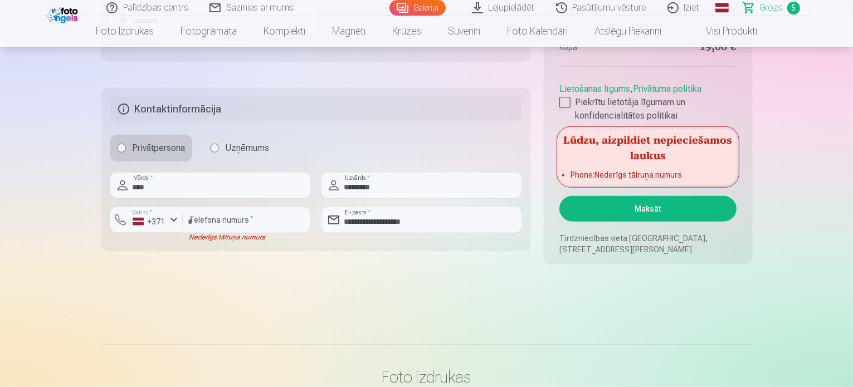
scroll to position [1115, 0]
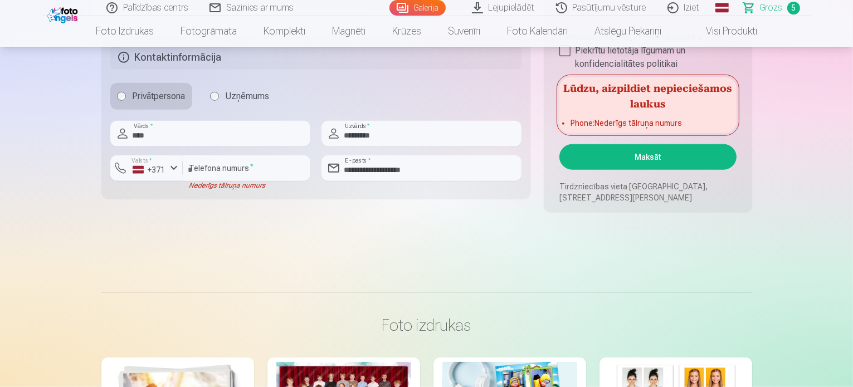
click at [659, 159] on button "Maksāt" at bounding box center [648, 157] width 177 height 26
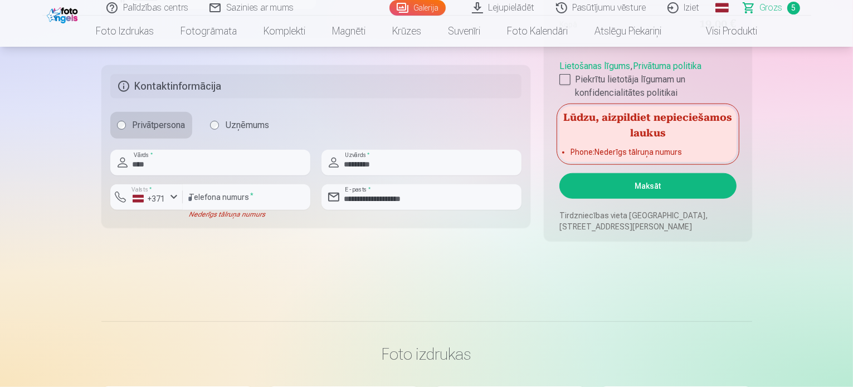
scroll to position [1059, 0]
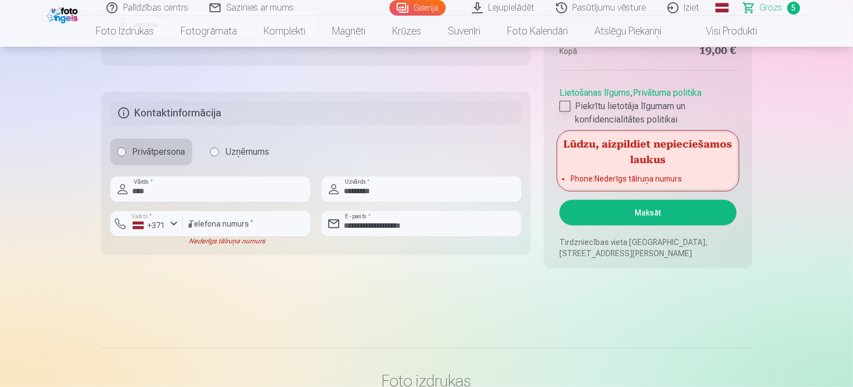
click at [566, 102] on div at bounding box center [565, 106] width 11 height 11
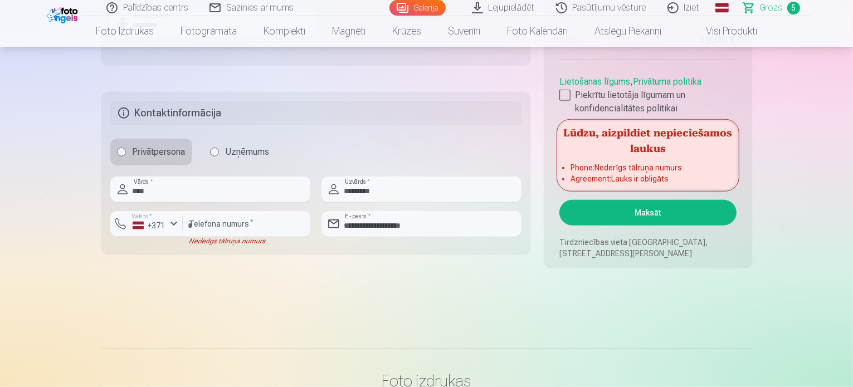
click at [652, 208] on button "Maksāt" at bounding box center [648, 213] width 177 height 26
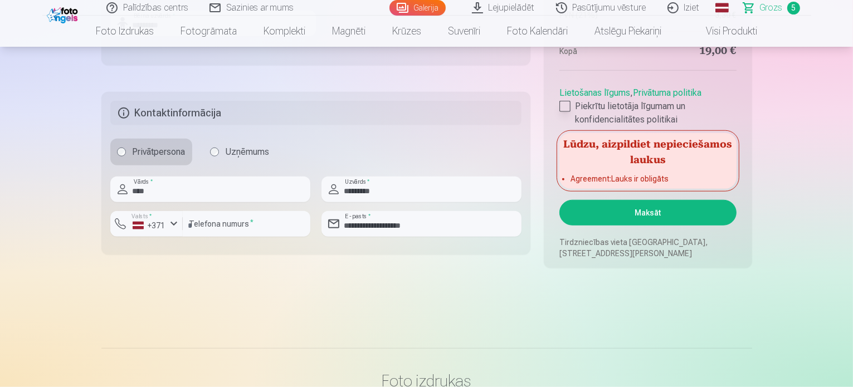
click at [570, 106] on div at bounding box center [565, 106] width 11 height 11
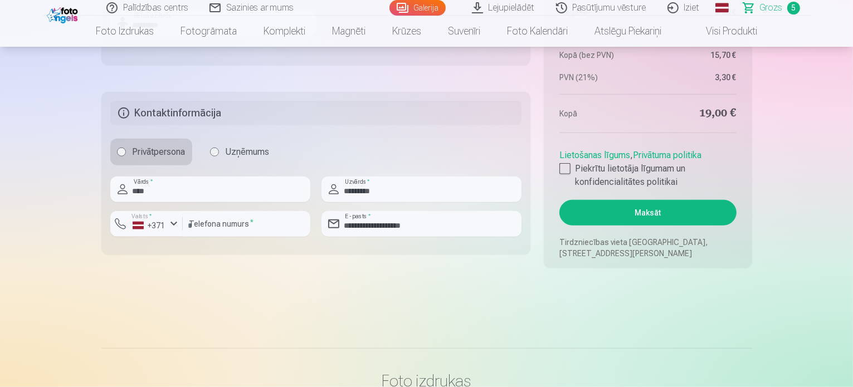
click at [662, 215] on button "Maksāt" at bounding box center [648, 213] width 177 height 26
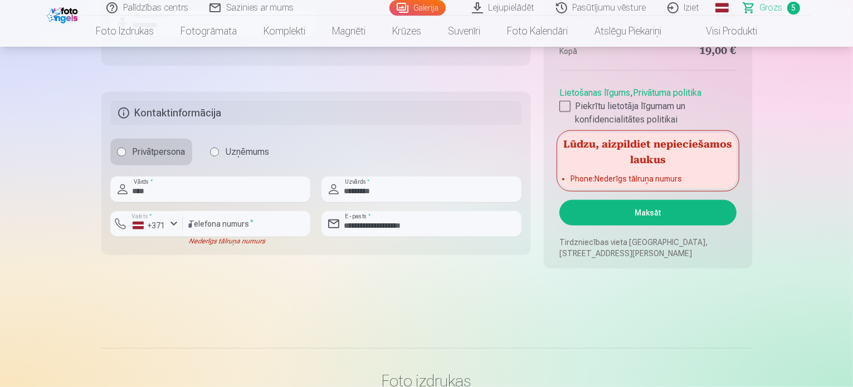
click at [652, 217] on button "Maksāt" at bounding box center [648, 213] width 177 height 26
drag, startPoint x: 222, startPoint y: 225, endPoint x: 169, endPoint y: 227, distance: 52.4
click at [169, 227] on div "**********" at bounding box center [210, 228] width 200 height 35
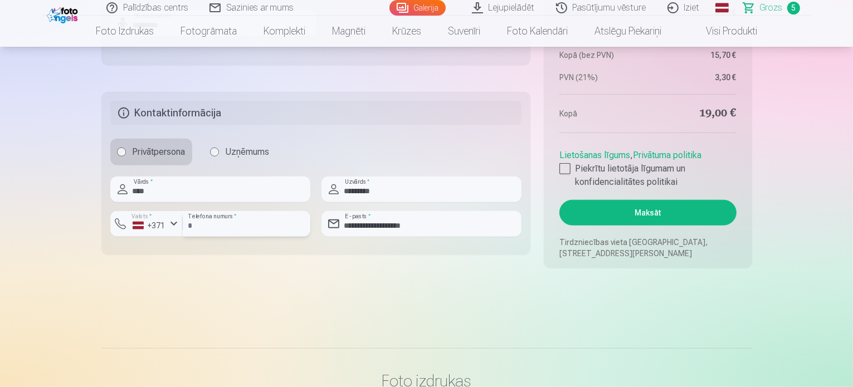
type input "********"
click at [638, 221] on button "Maksāt" at bounding box center [648, 213] width 177 height 26
